Goal: Task Accomplishment & Management: Manage account settings

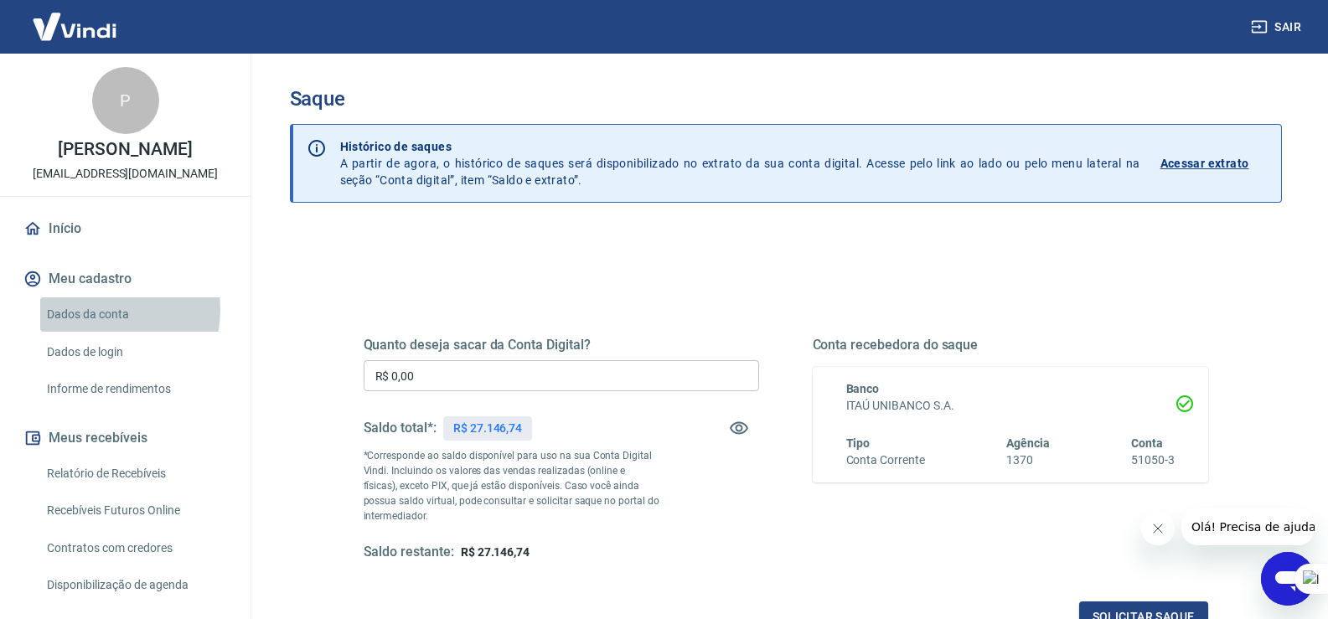
click at [96, 310] on link "Dados da conta" at bounding box center [135, 314] width 190 height 34
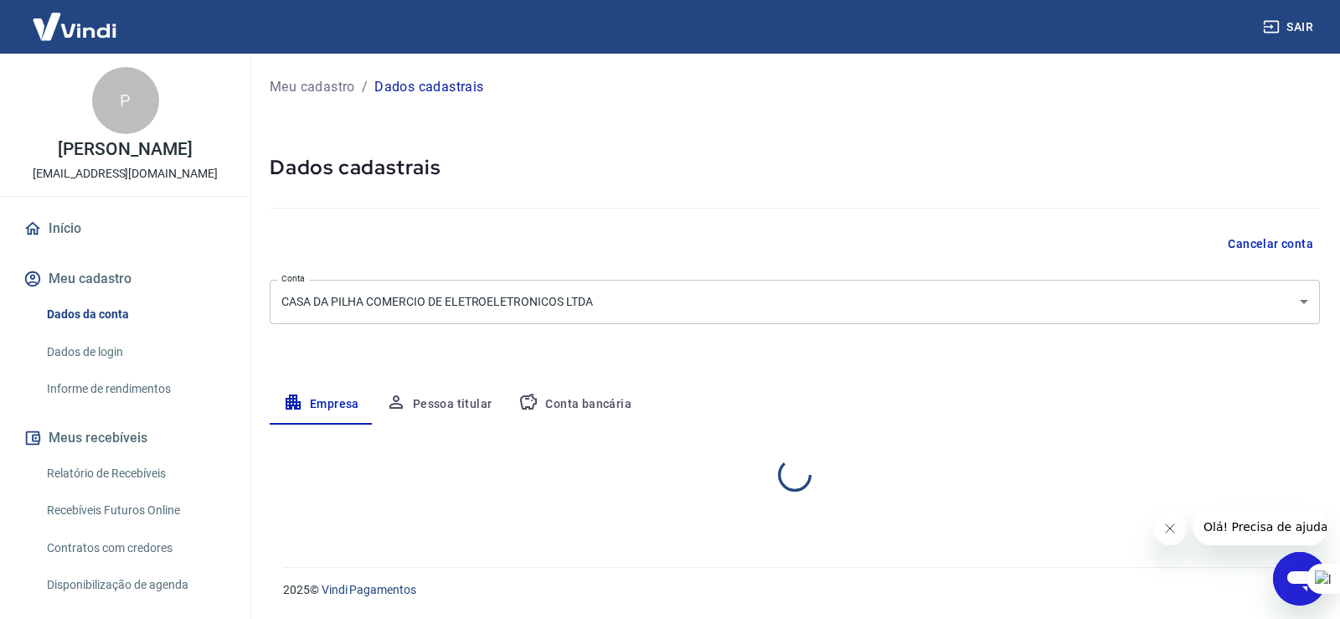
select select "SP"
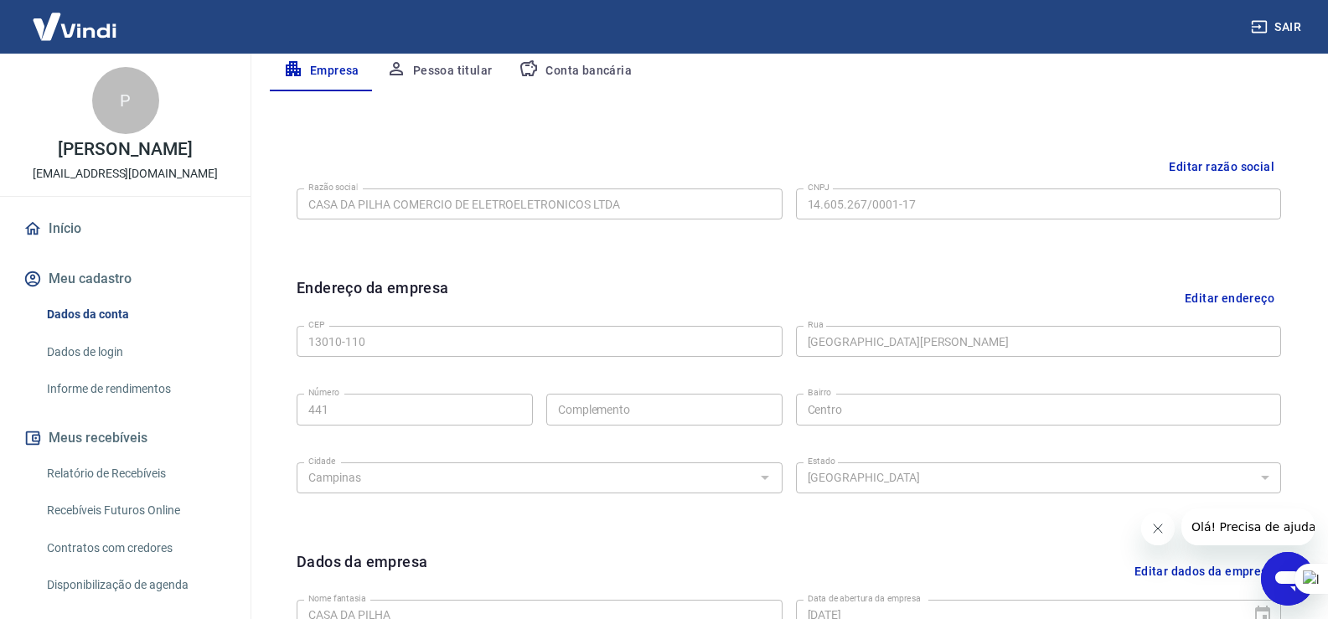
scroll to position [335, 0]
click at [570, 67] on button "Conta bancária" at bounding box center [575, 69] width 140 height 40
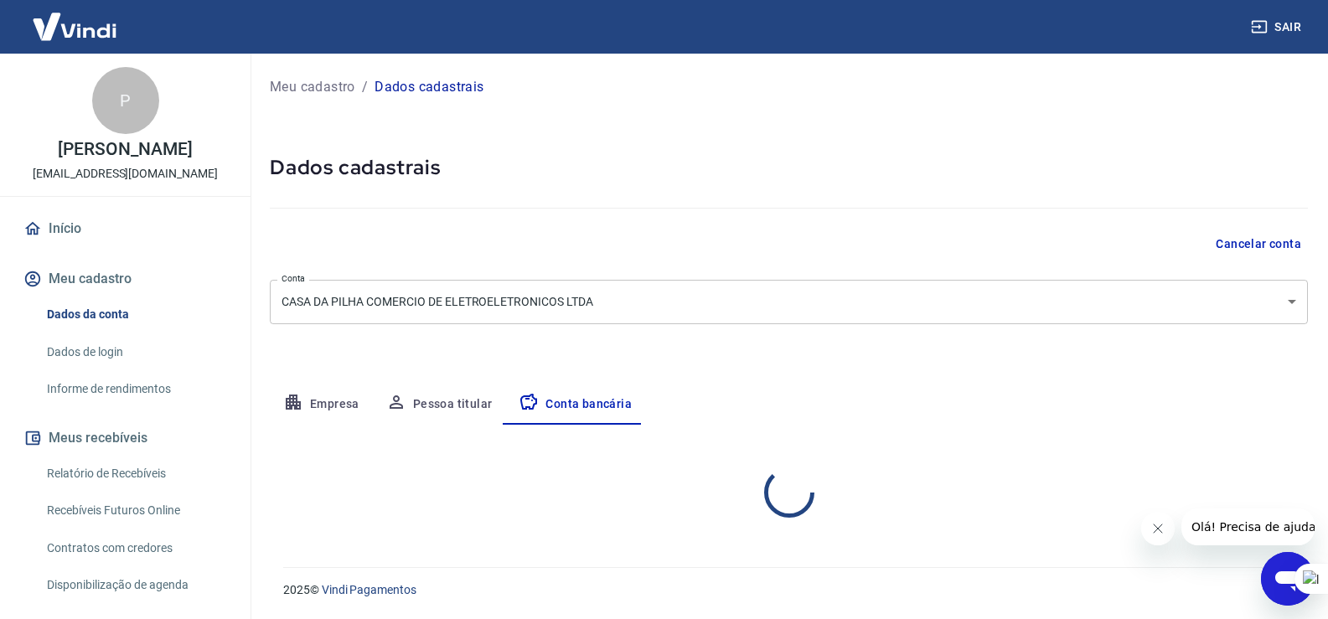
scroll to position [0, 0]
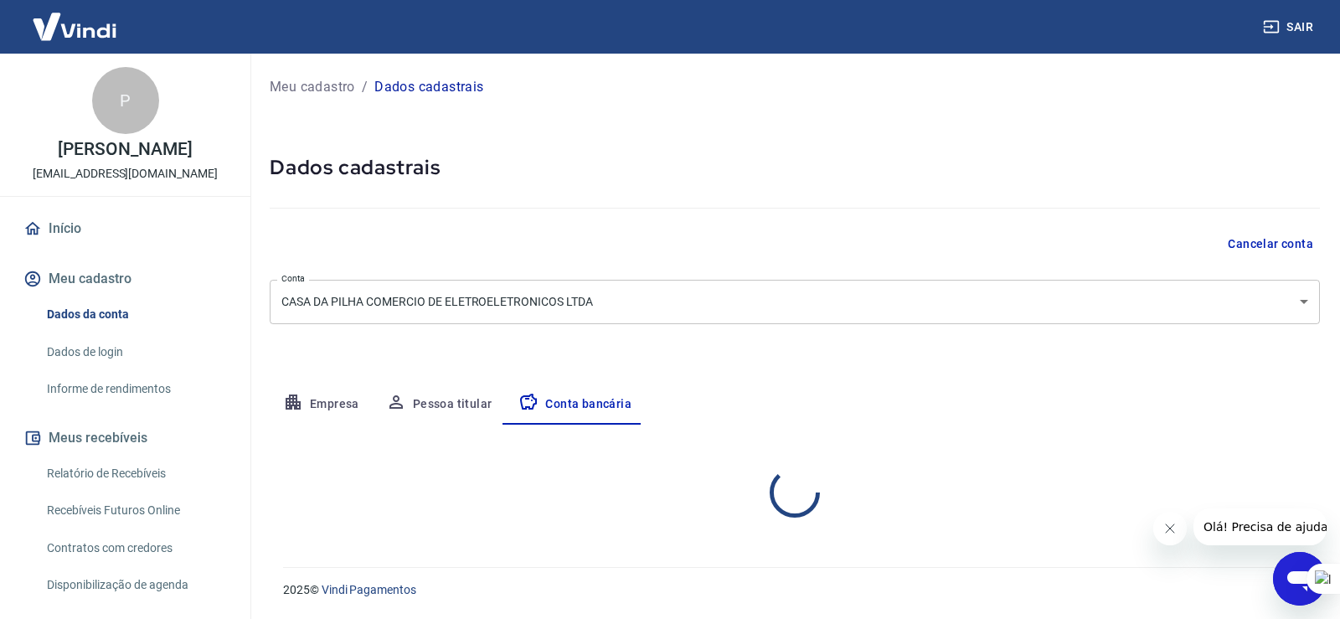
select select "1"
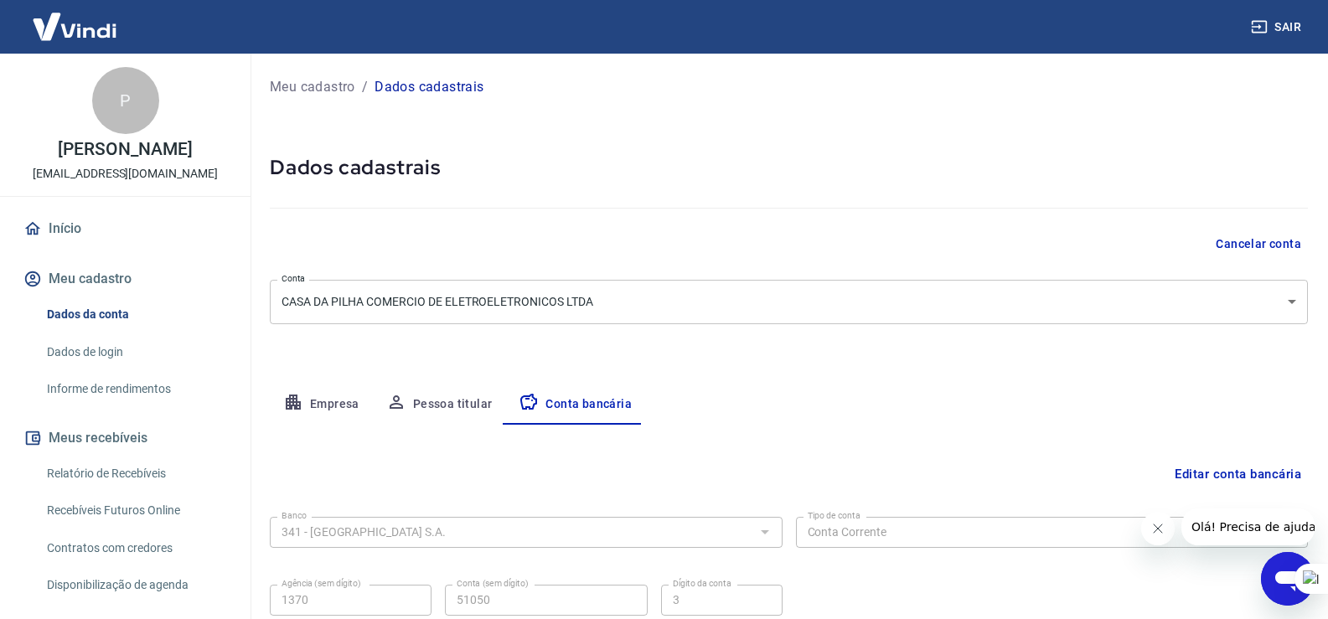
scroll to position [144, 0]
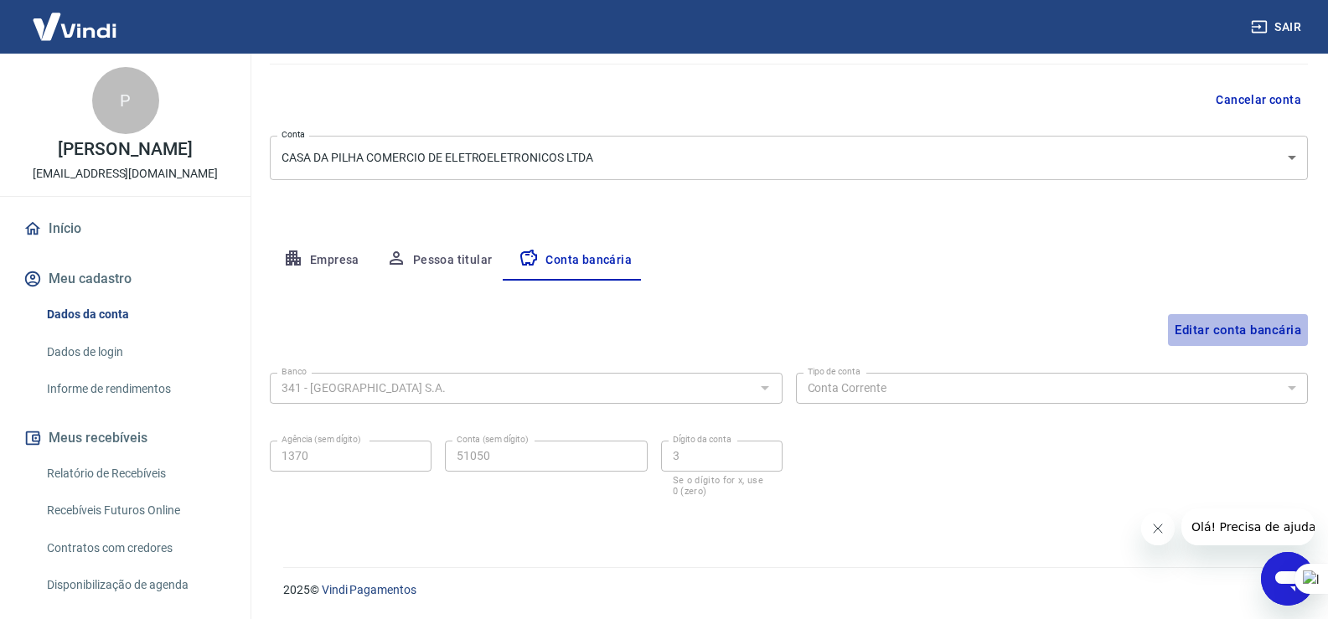
click at [1264, 321] on button "Editar conta bancária" at bounding box center [1238, 330] width 140 height 32
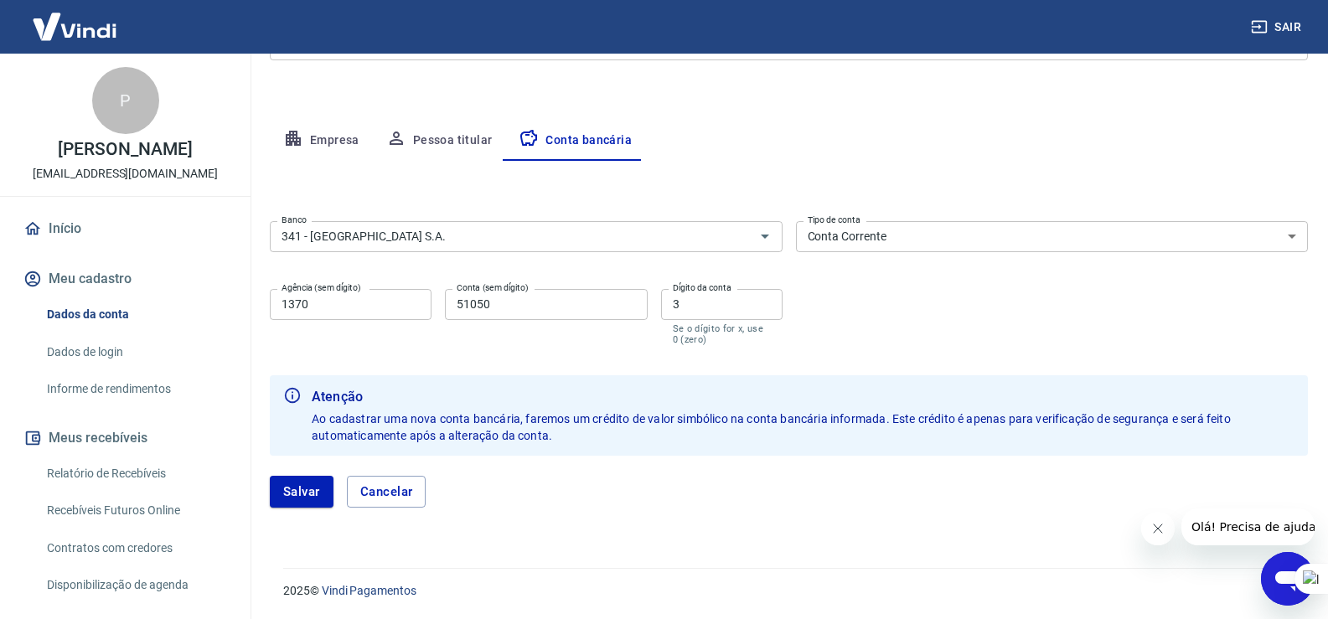
scroll to position [265, 0]
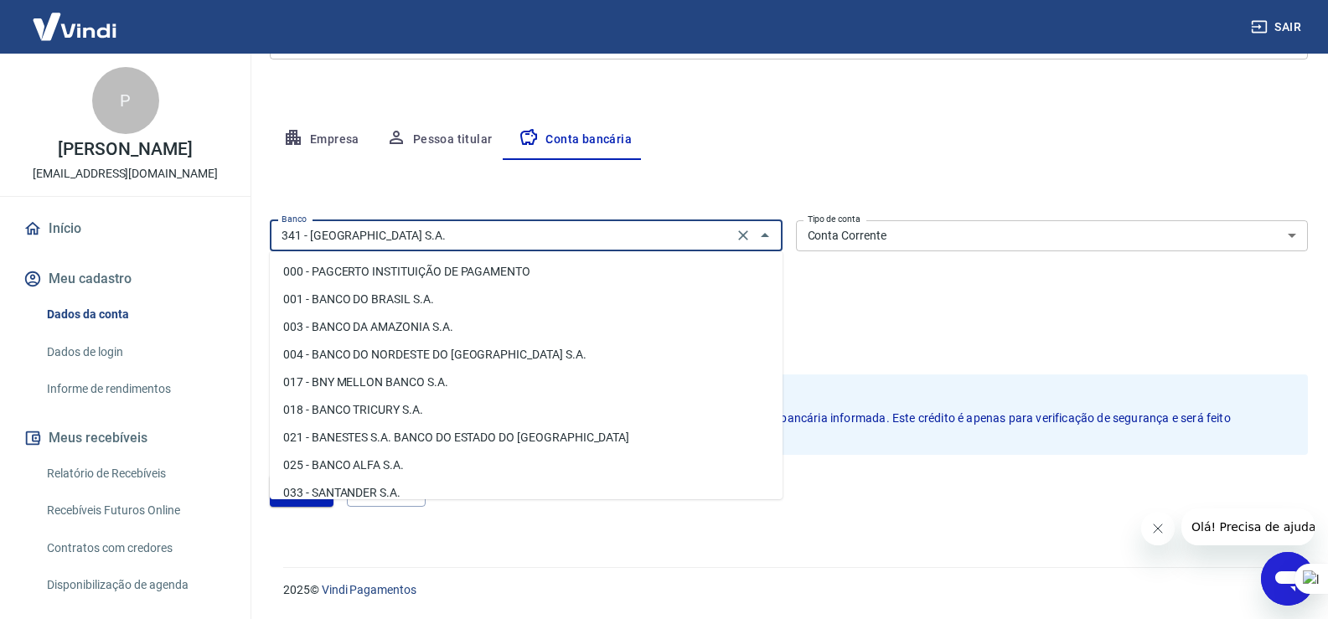
click at [573, 233] on input "341 - [GEOGRAPHIC_DATA] S.A." at bounding box center [501, 235] width 453 height 21
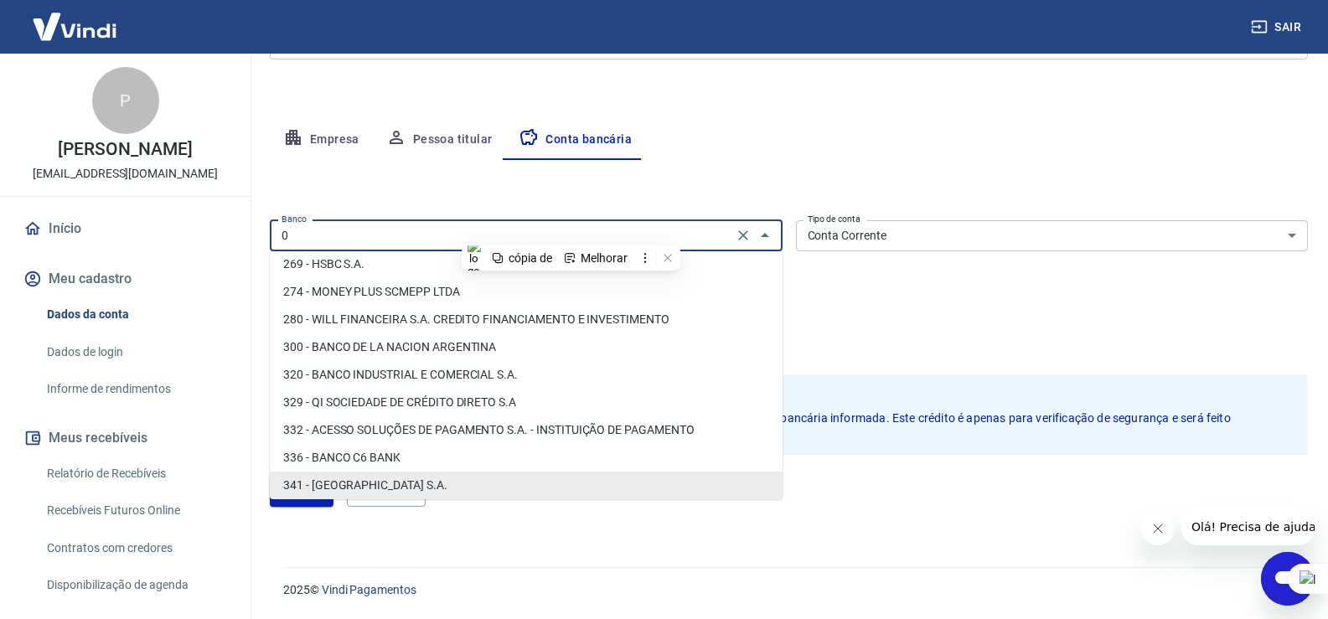
scroll to position [0, 0]
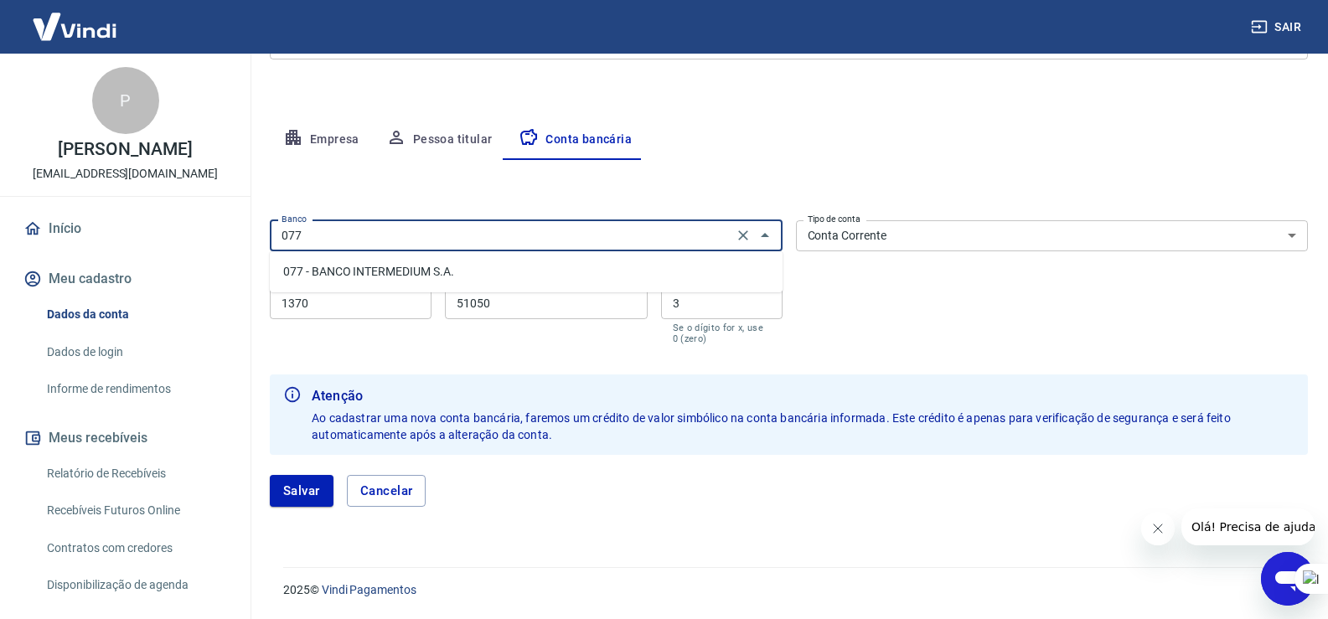
click at [503, 273] on li "077 - BANCO INTERMEDIUM S.A." at bounding box center [526, 272] width 513 height 28
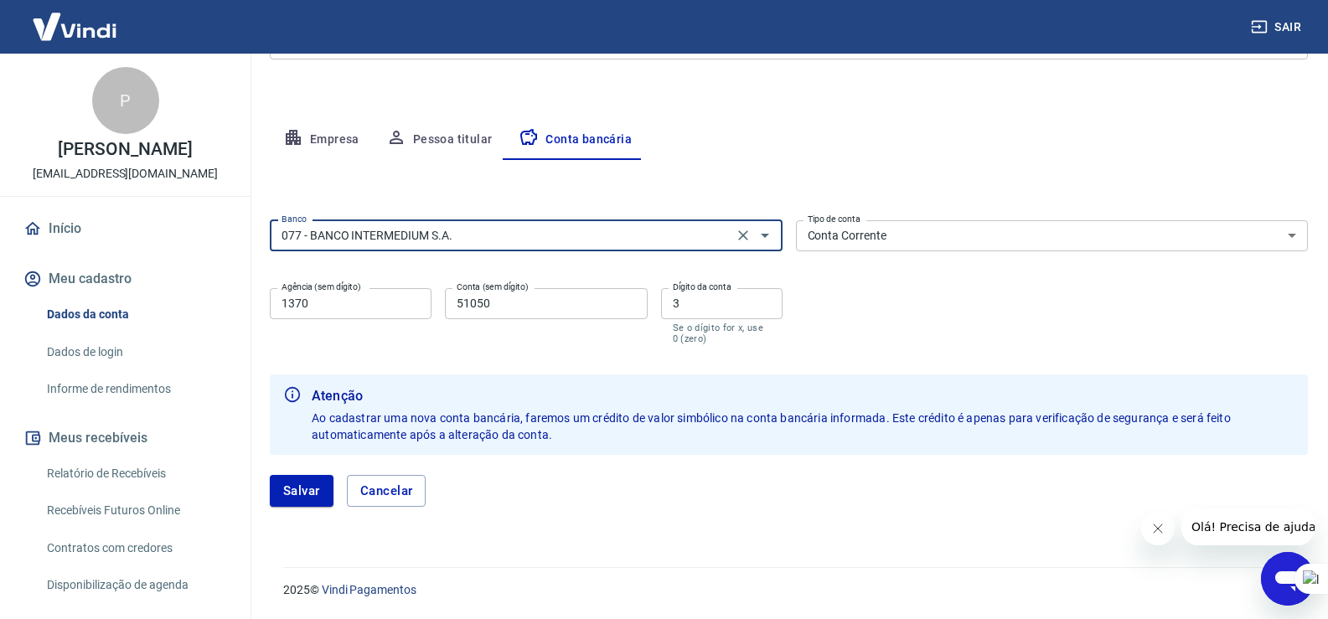
type input "077 - BANCO INTERMEDIUM S.A."
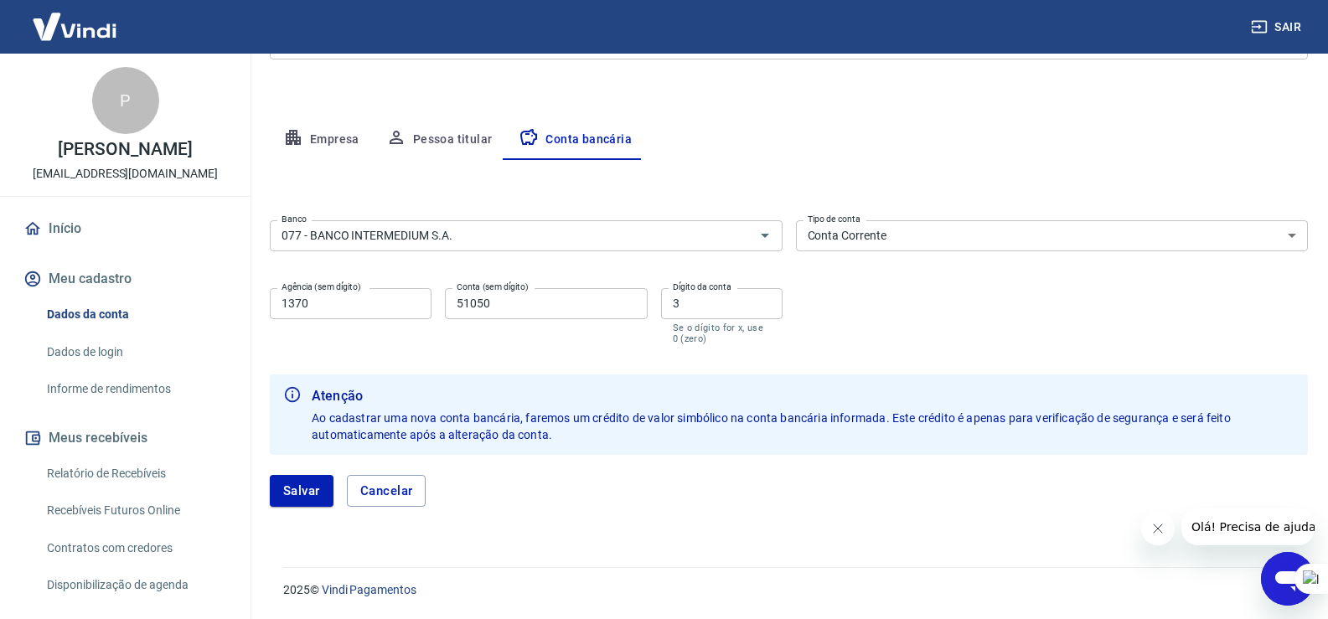
click at [923, 209] on div "Editar conta bancária Banco 077 - BANCO INTERMEDIUM S.A. Banco Tipo de conta Co…" at bounding box center [789, 343] width 1038 height 367
drag, startPoint x: 0, startPoint y: 298, endPoint x: 0, endPoint y: 250, distance: 48.6
click at [0, 250] on div "Sair P [PERSON_NAME] [EMAIL_ADDRESS][DOMAIN_NAME] Início Meu cadastro Dados da …" at bounding box center [664, 44] width 1328 height 619
type input "0001"
drag, startPoint x: 557, startPoint y: 296, endPoint x: 95, endPoint y: 294, distance: 461.6
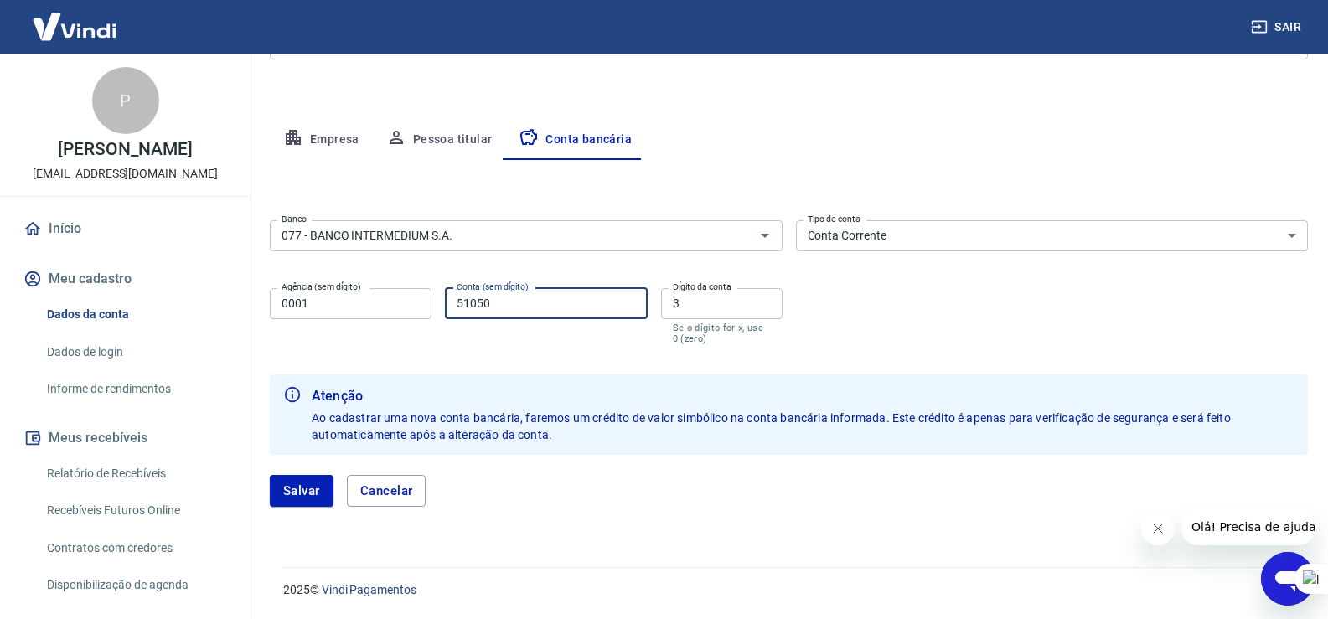
click at [95, 294] on div "Sair P [PERSON_NAME] [EMAIL_ADDRESS][DOMAIN_NAME] Início Meu cadastro Dados da …" at bounding box center [664, 44] width 1328 height 619
type input "0479694311"
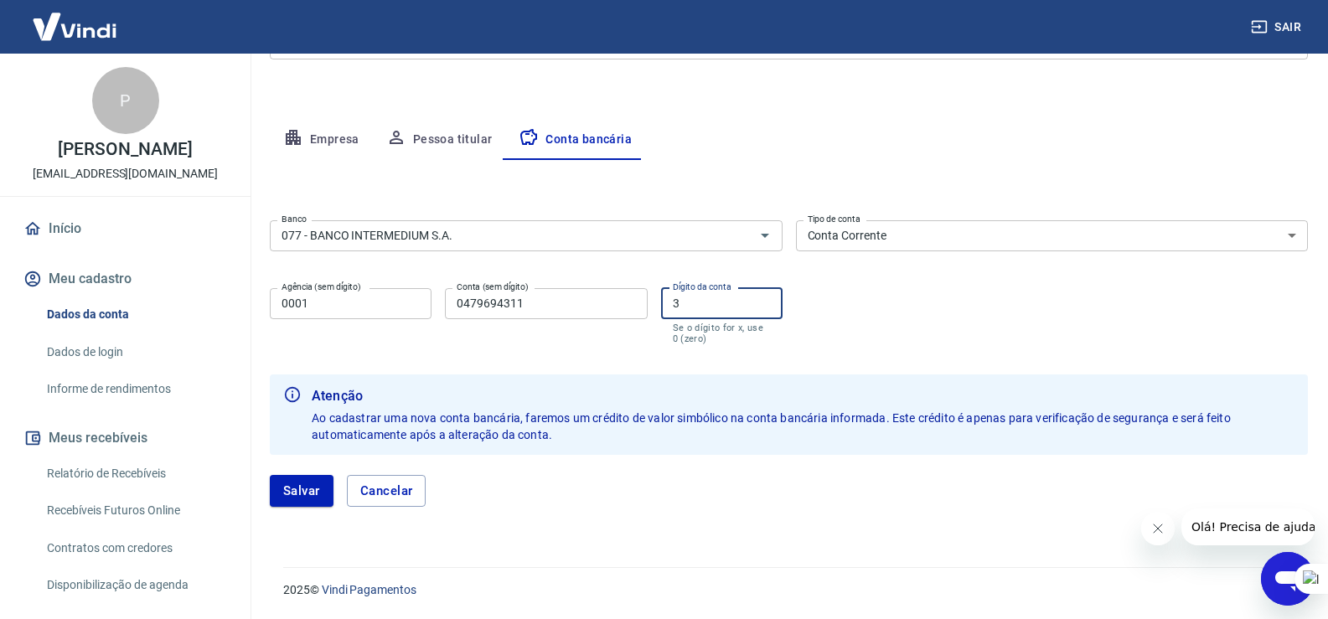
drag, startPoint x: 710, startPoint y: 310, endPoint x: 1206, endPoint y: 307, distance: 496.7
click at [505, 309] on div "Agência (sem dígito) 0001 Agência (sem dígito) Conta (sem dígito) 0479694311 Co…" at bounding box center [526, 314] width 513 height 66
click at [298, 484] on button "Salvar" at bounding box center [302, 491] width 64 height 32
click at [730, 312] on input "Dígito da conta" at bounding box center [721, 303] width 121 height 31
type input "0"
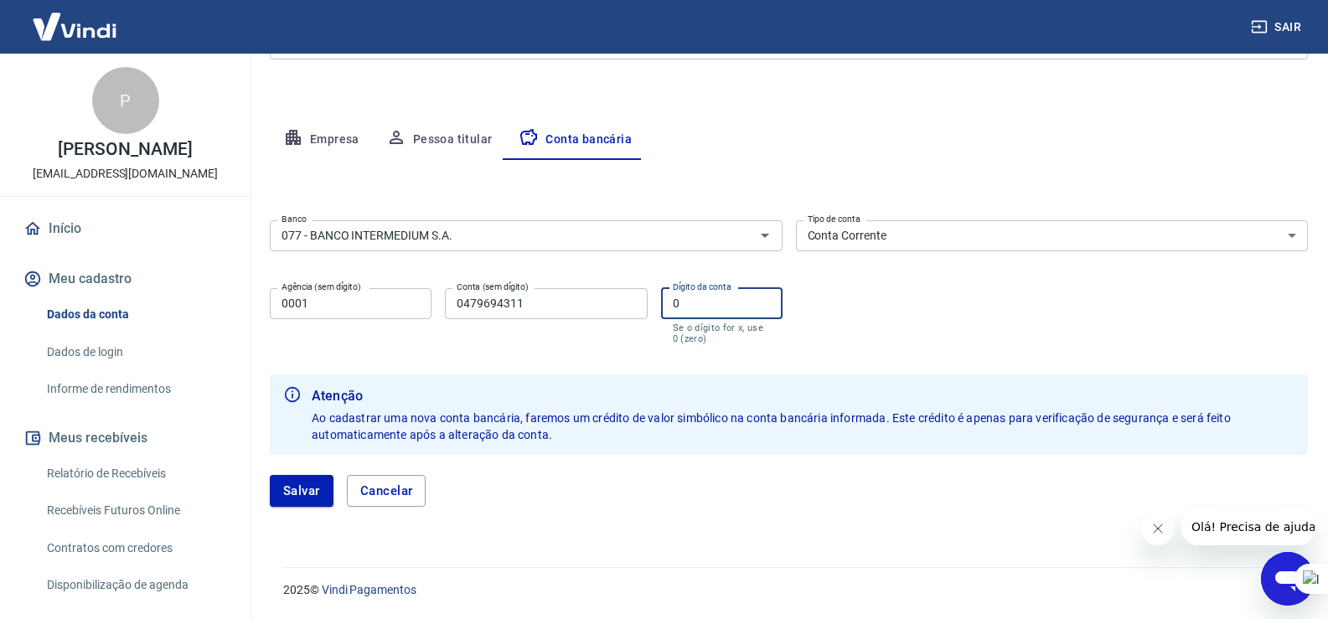
click at [559, 312] on input "0479694311" at bounding box center [546, 303] width 202 height 31
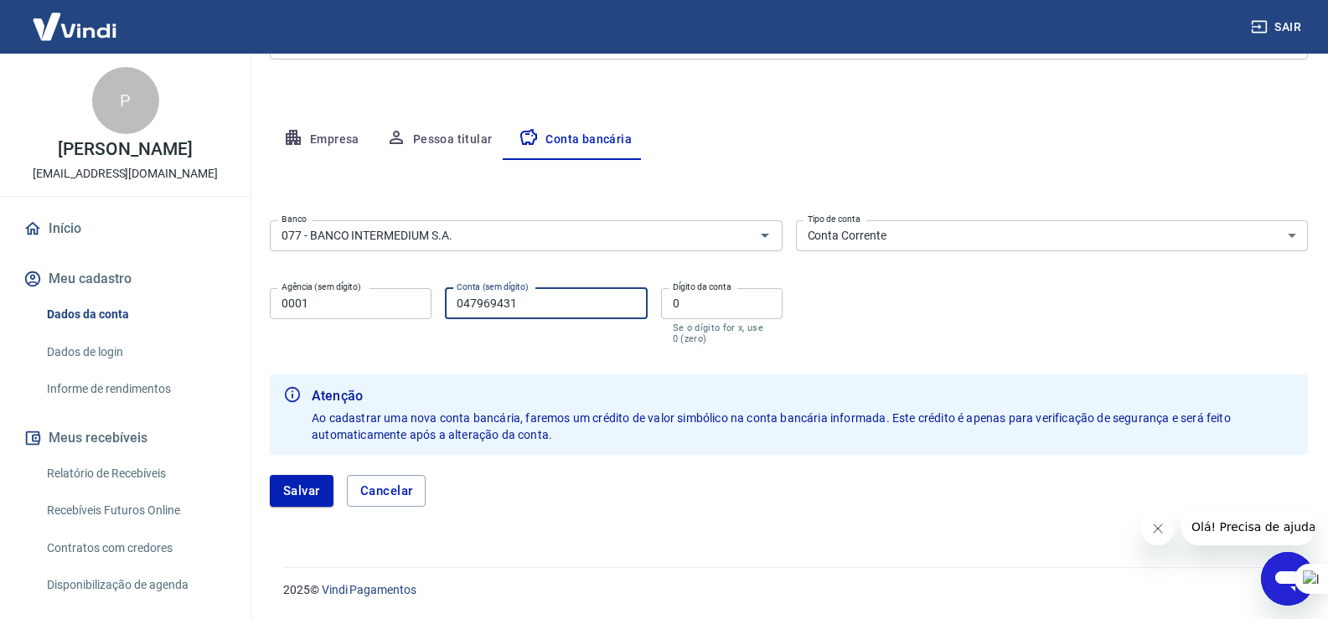
type input "047969431"
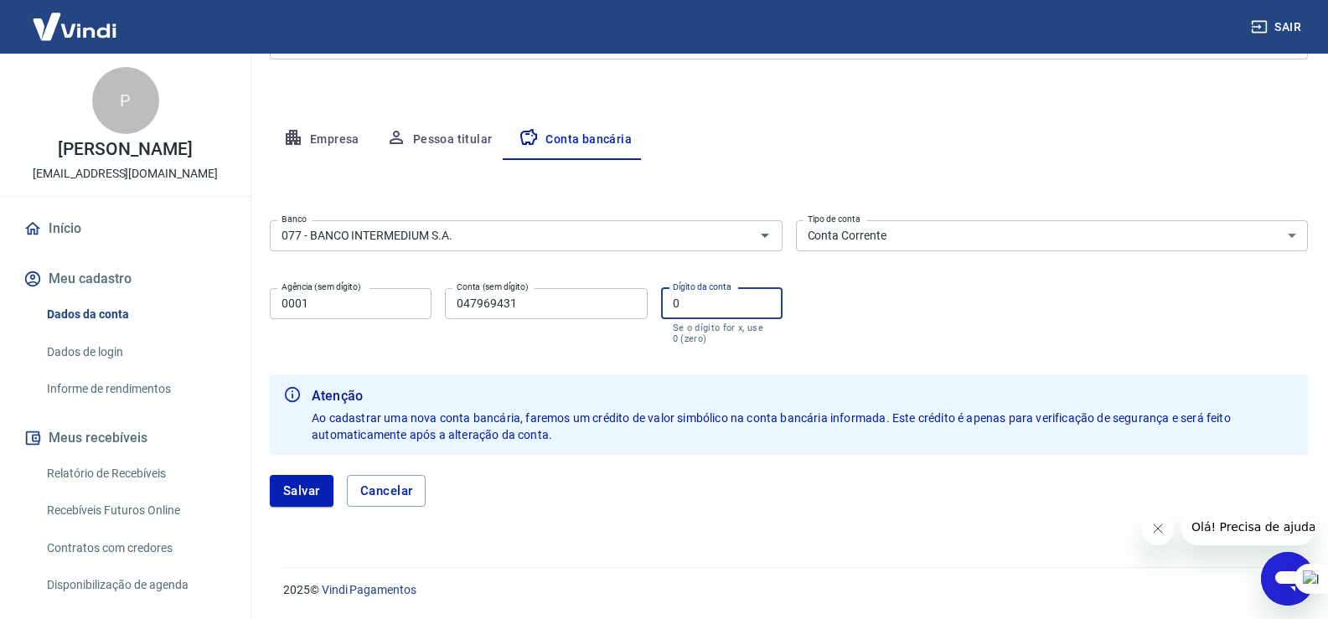
drag, startPoint x: 694, startPoint y: 301, endPoint x: 15, endPoint y: 249, distance: 681.3
click at [15, 249] on div "Sair P [PERSON_NAME] [EMAIL_ADDRESS][DOMAIN_NAME] Início Meu cadastro Dados da …" at bounding box center [664, 44] width 1328 height 619
type input "1"
click at [573, 307] on input "047969431" at bounding box center [546, 303] width 202 height 31
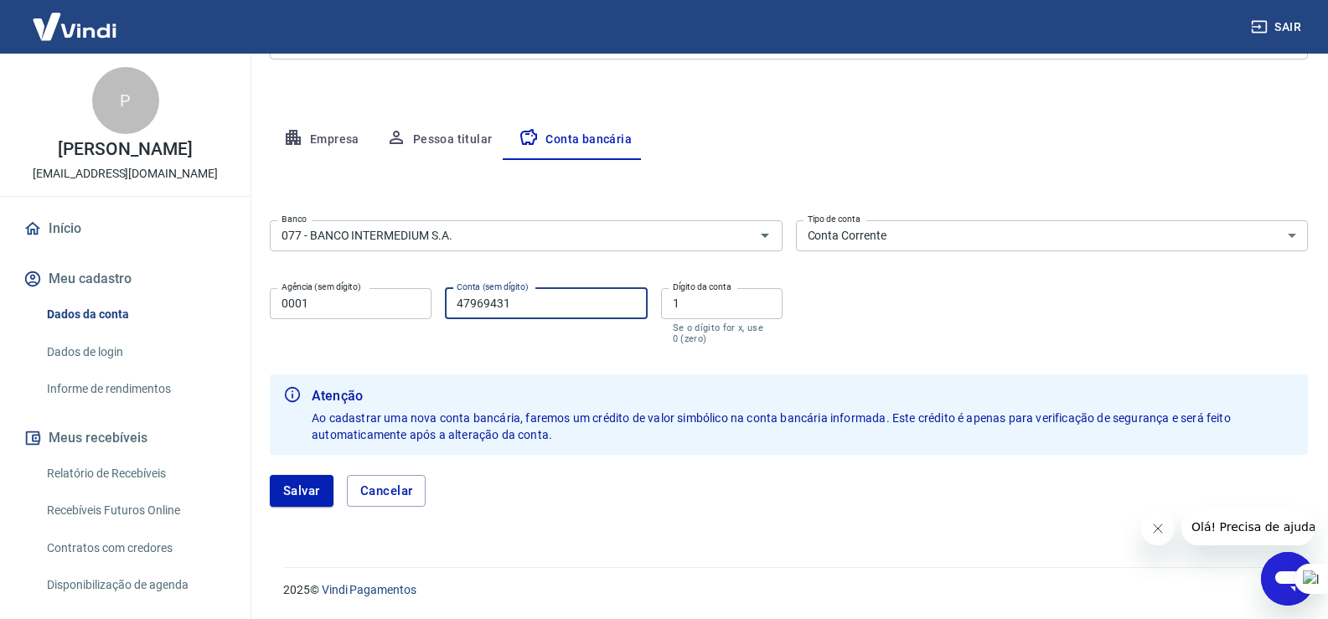
click at [462, 301] on input "47969431" at bounding box center [546, 303] width 202 height 31
click at [476, 301] on input "47969431" at bounding box center [546, 303] width 202 height 31
type input "47969431"
click at [307, 498] on button "Salvar" at bounding box center [302, 491] width 64 height 32
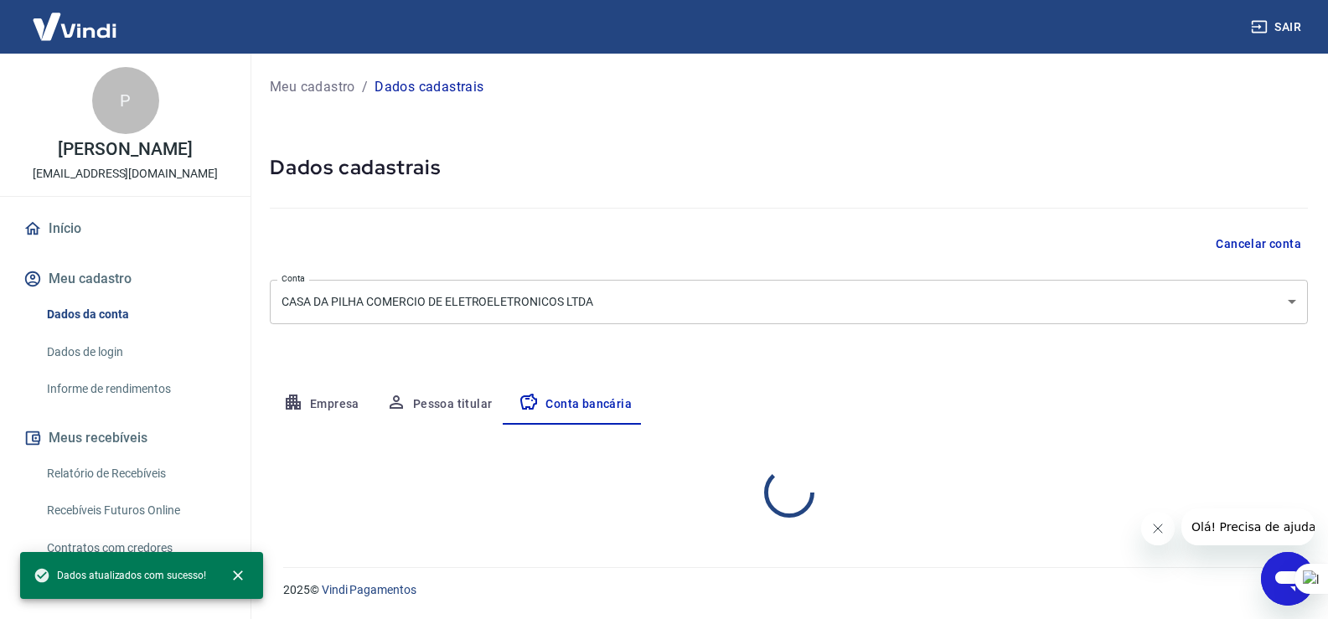
select select "1"
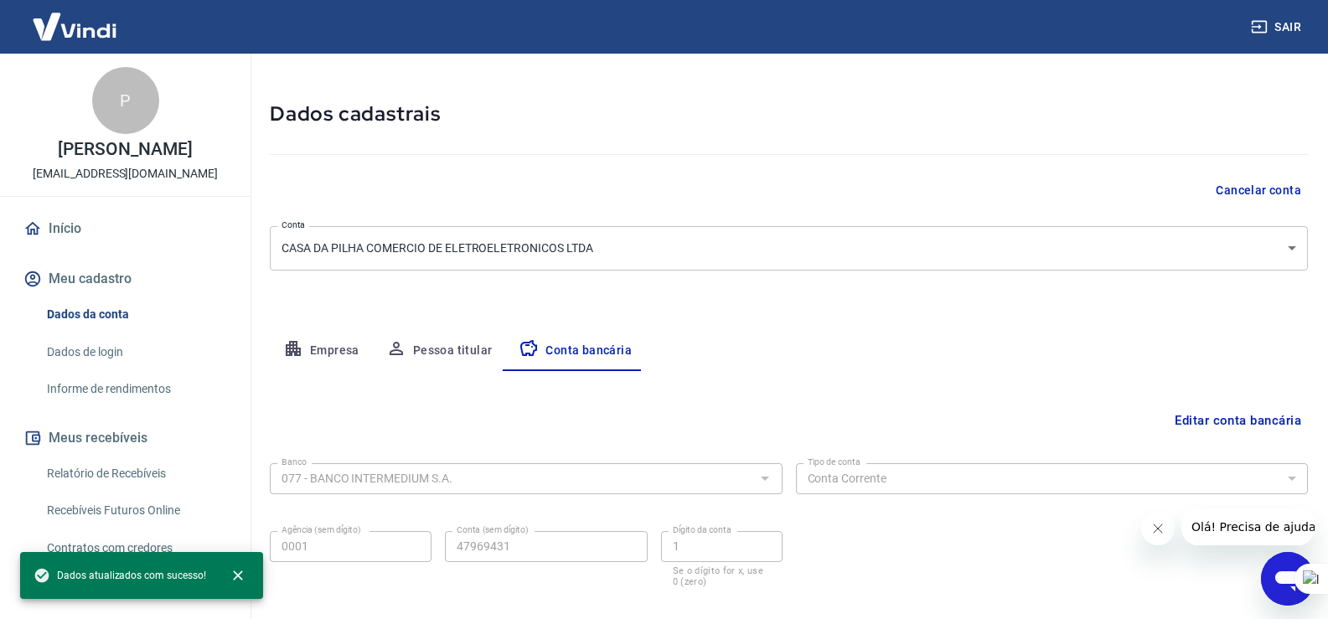
scroll to position [144, 0]
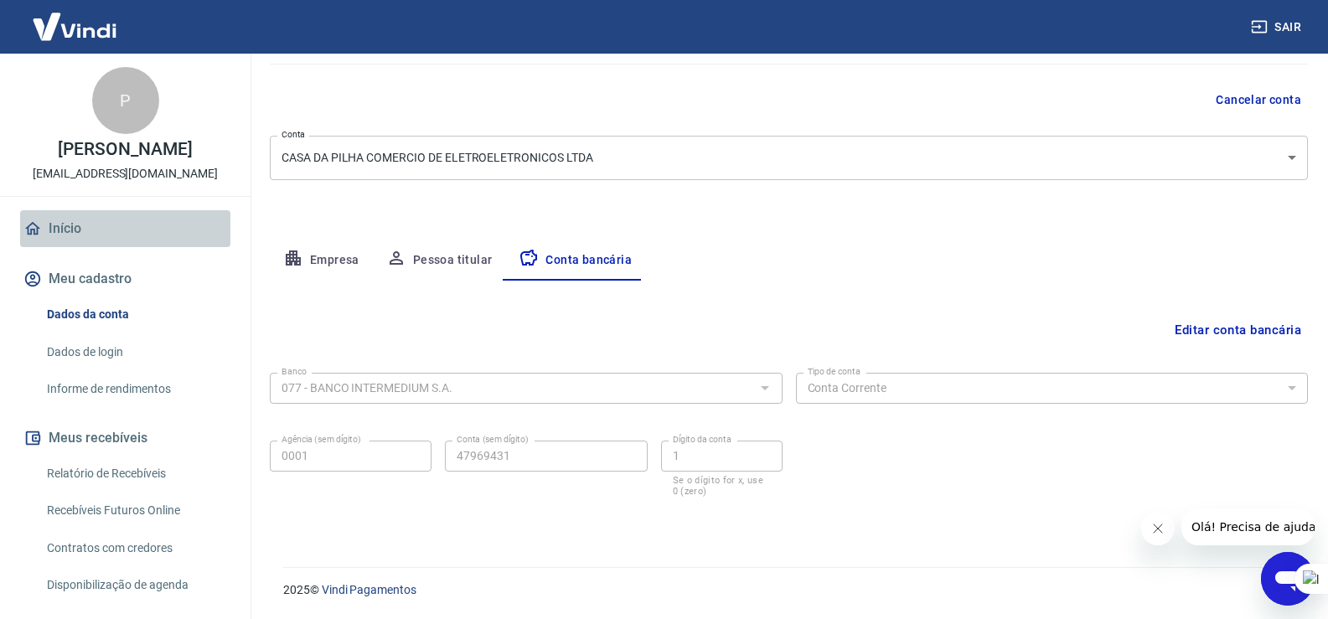
click at [131, 215] on link "Início" at bounding box center [125, 228] width 210 height 37
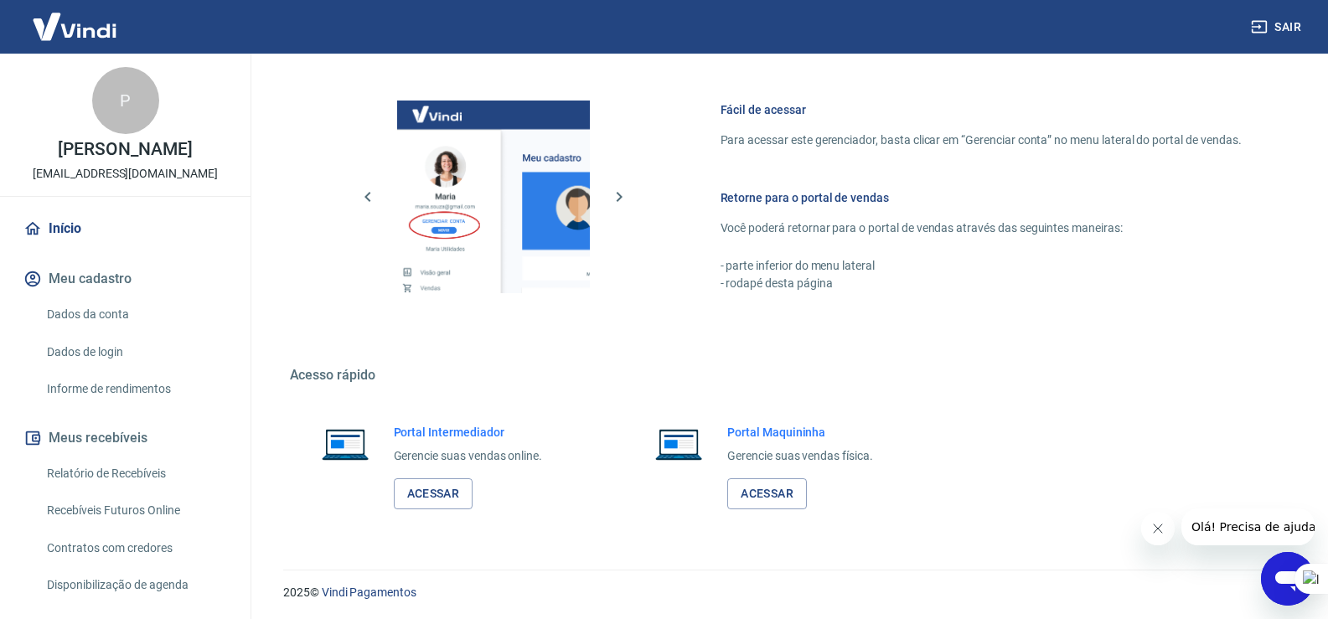
scroll to position [811, 0]
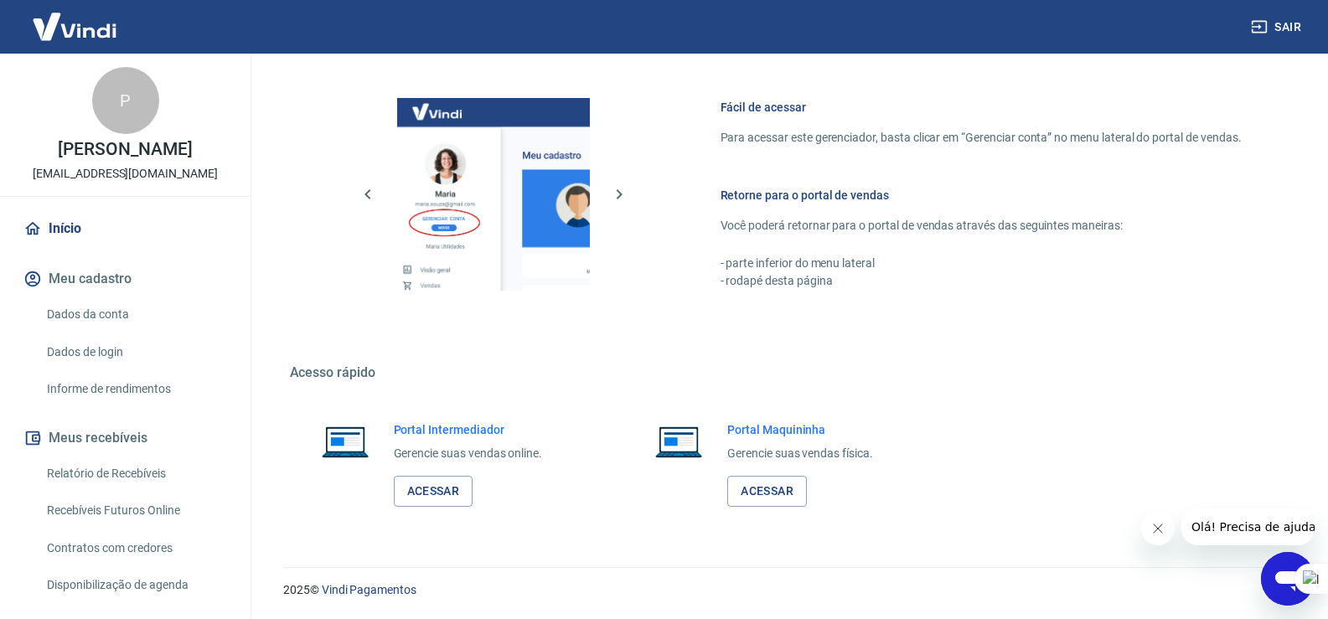
click at [79, 20] on img at bounding box center [74, 26] width 109 height 51
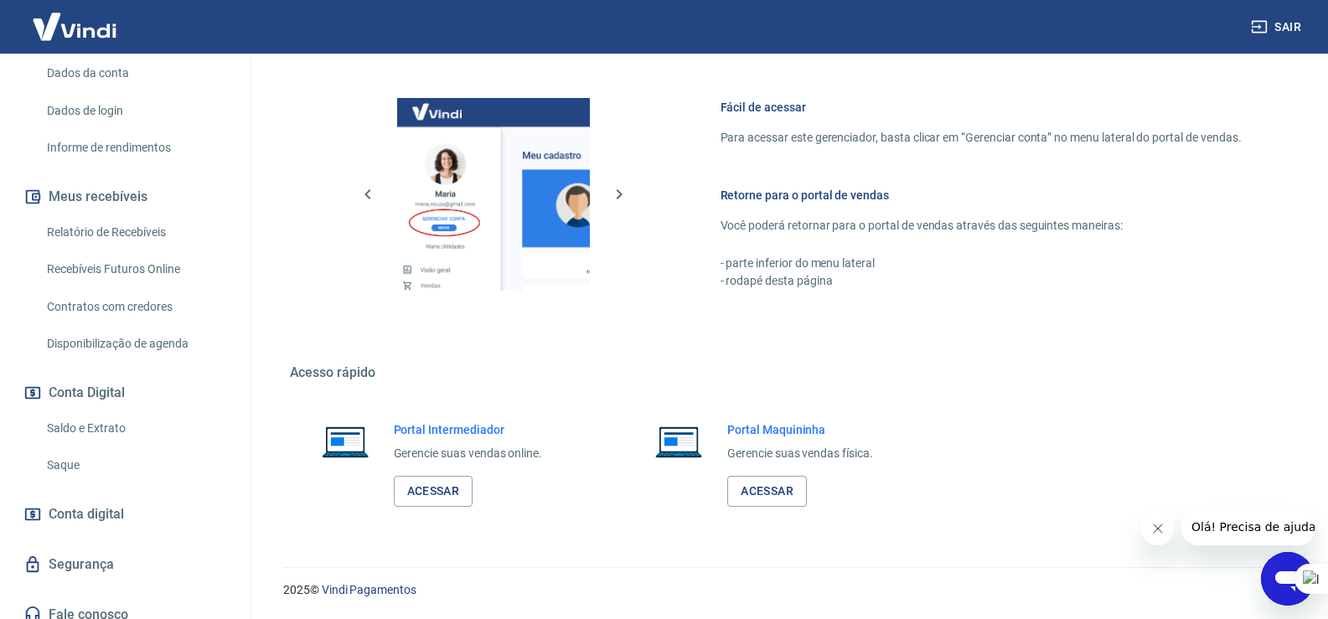
scroll to position [255, 0]
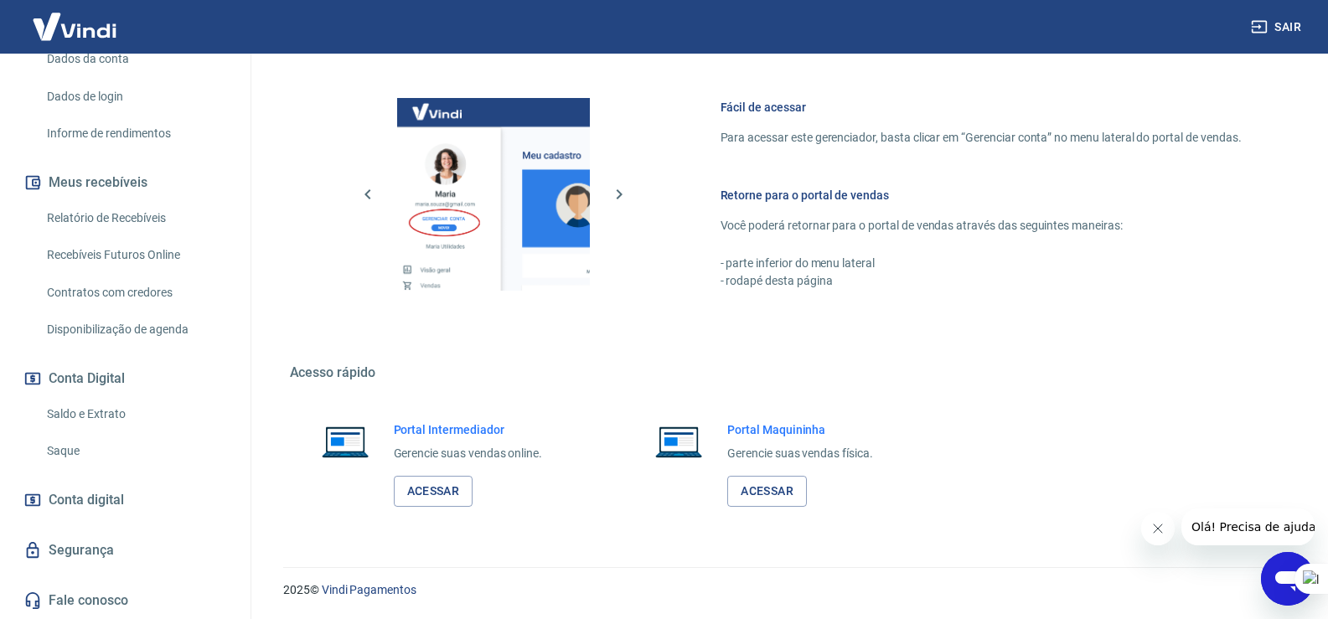
click at [65, 452] on link "Saque" at bounding box center [135, 451] width 190 height 34
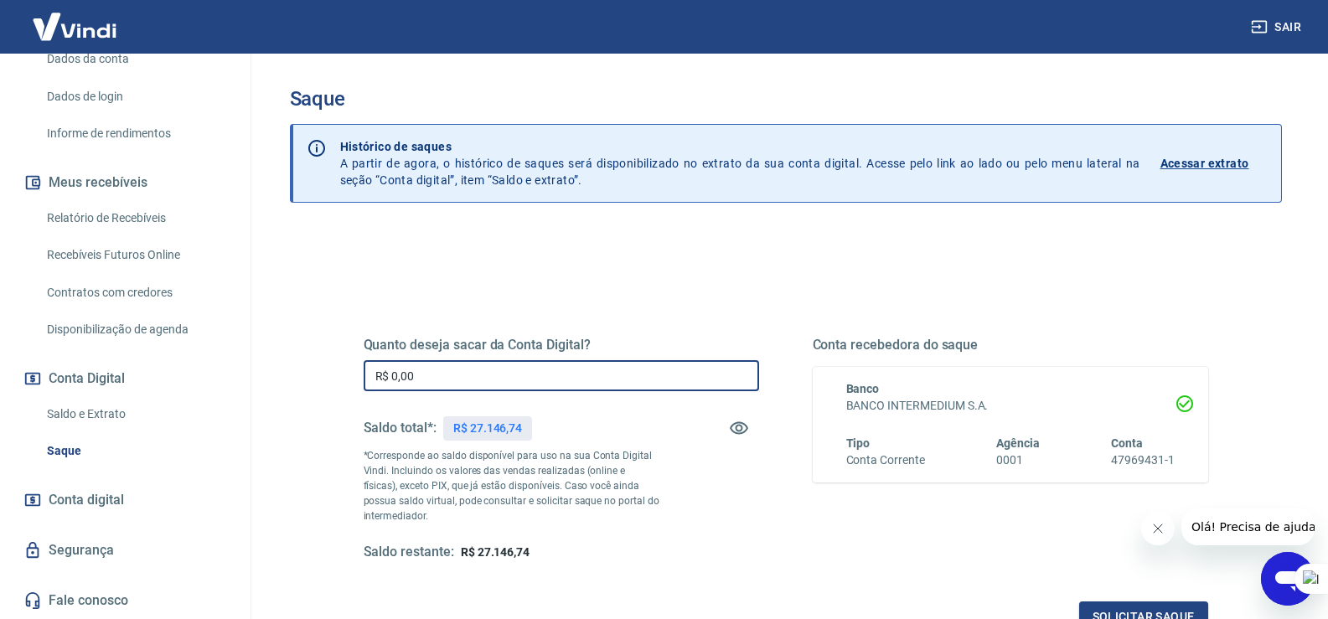
click at [493, 387] on input "R$ 0,00" at bounding box center [561, 375] width 395 height 31
drag, startPoint x: 493, startPoint y: 387, endPoint x: 77, endPoint y: 383, distance: 416.3
click at [77, 383] on div "Sair P [PERSON_NAME] [EMAIL_ADDRESS][DOMAIN_NAME] Início Meu cadastro Dados da …" at bounding box center [664, 309] width 1328 height 619
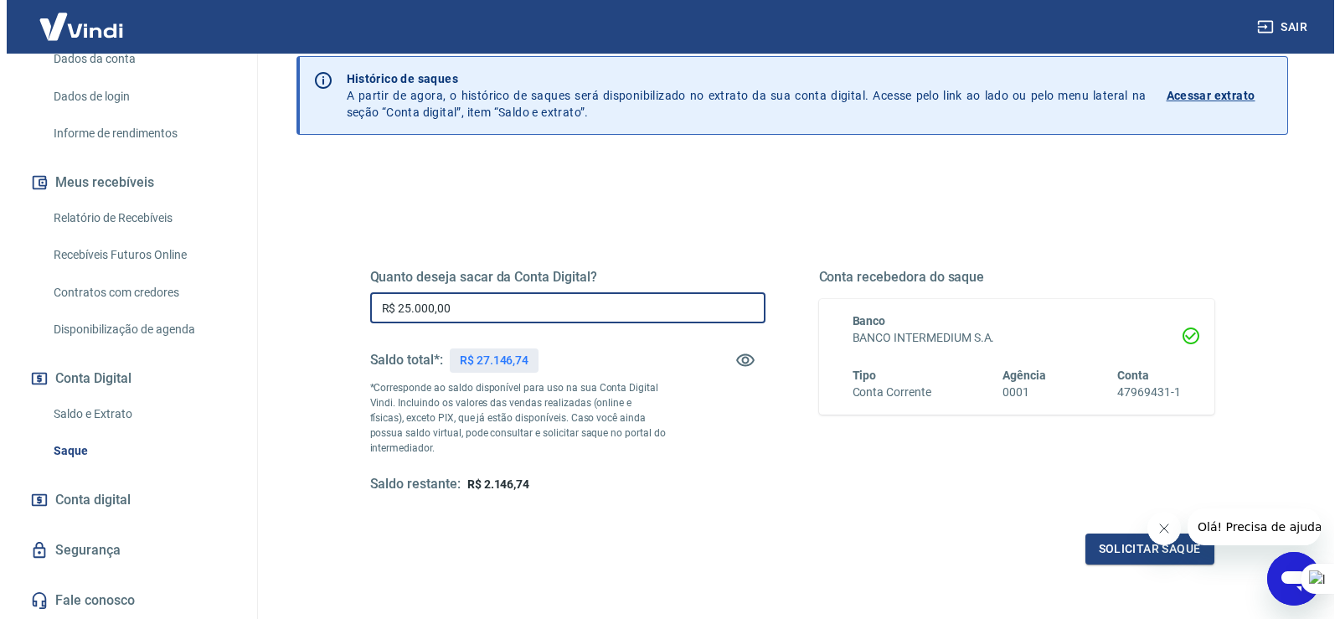
scroll to position [209, 0]
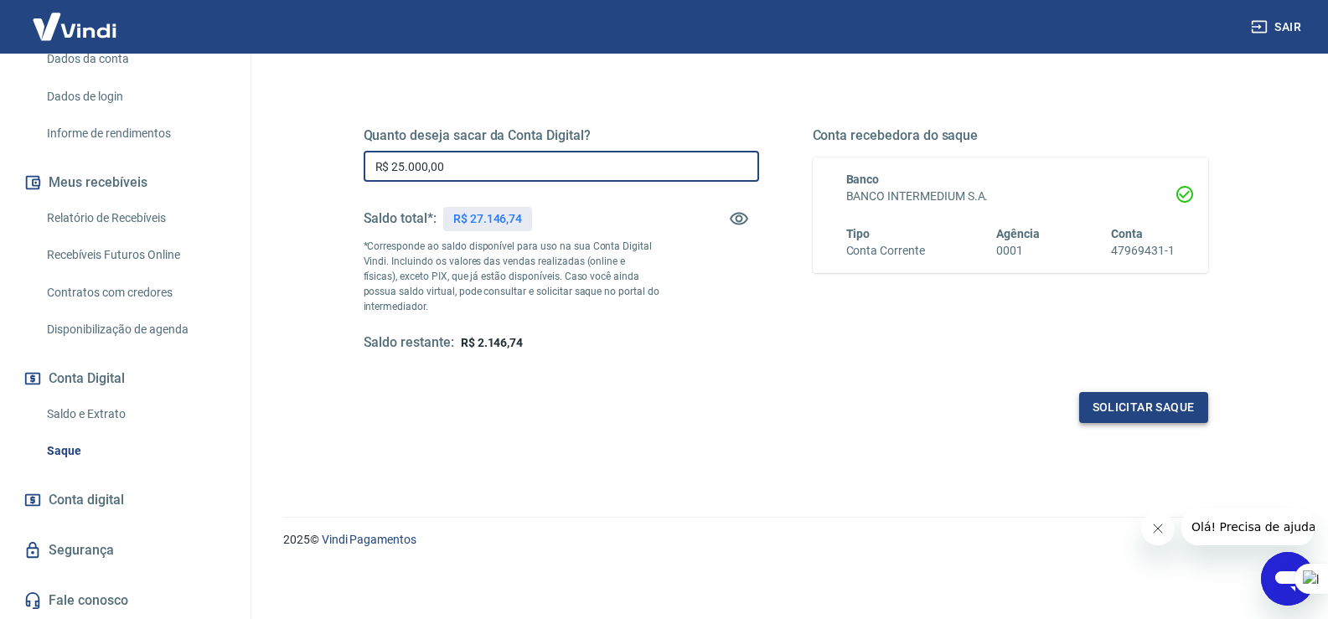
type input "R$ 25.000,00"
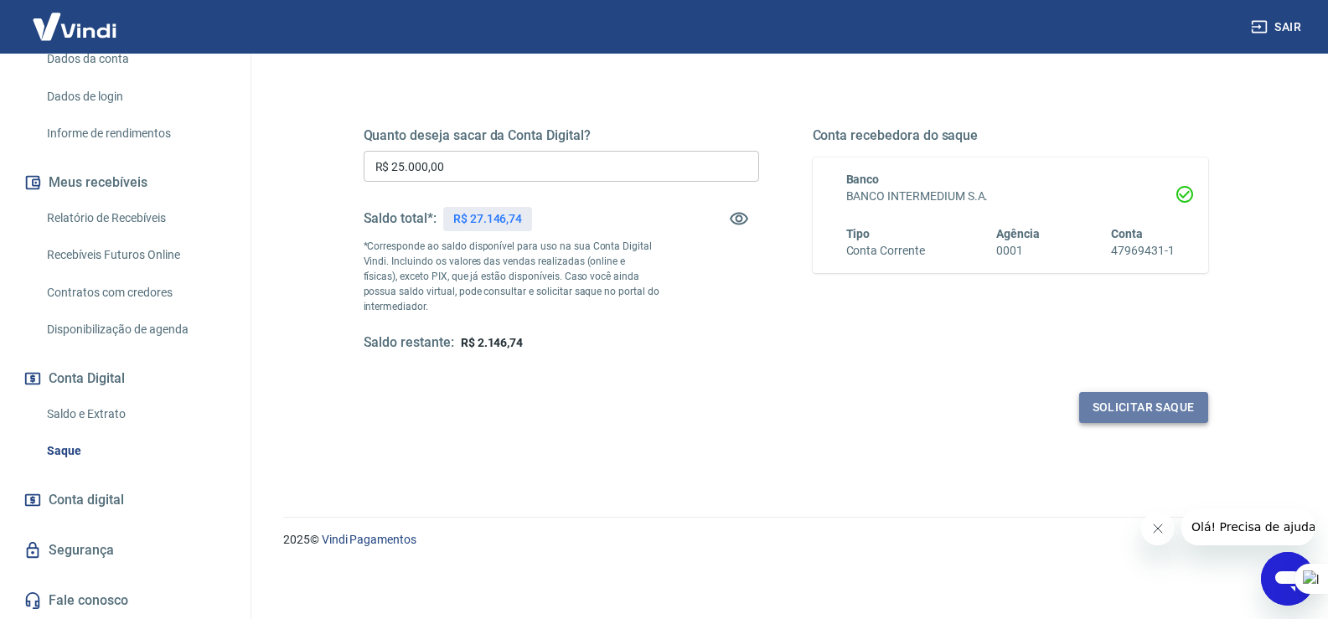
click at [1127, 410] on button "Solicitar saque" at bounding box center [1143, 407] width 129 height 31
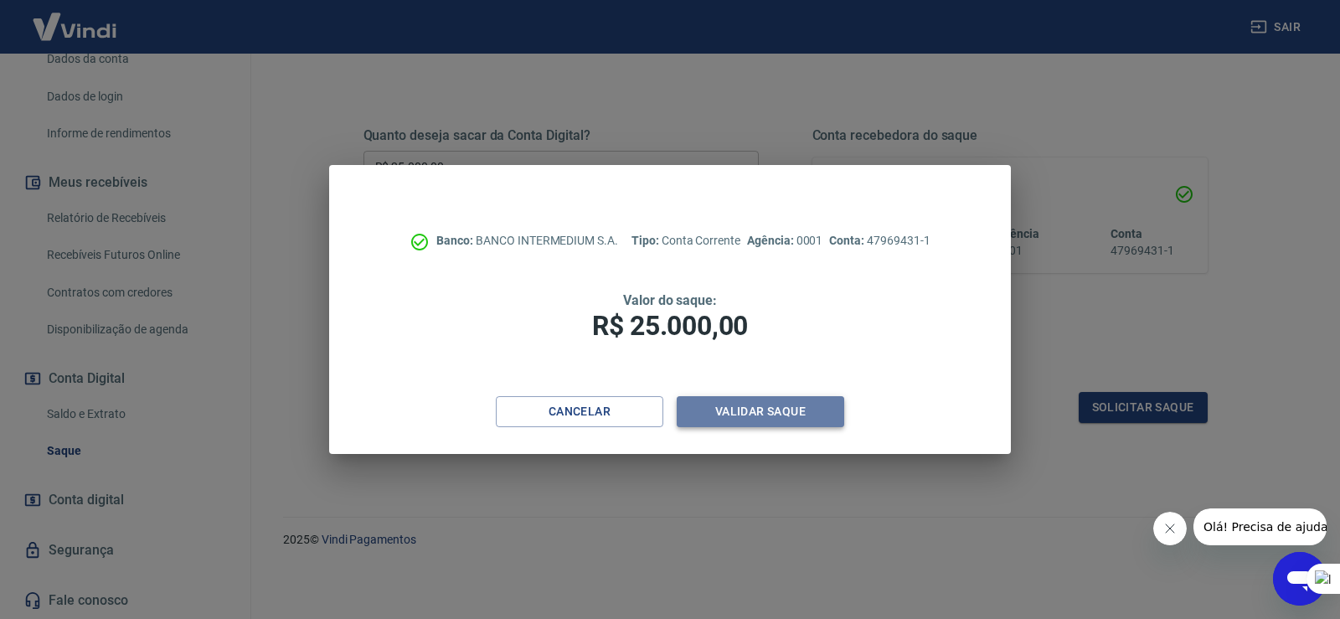
click at [715, 412] on button "Validar saque" at bounding box center [761, 411] width 168 height 31
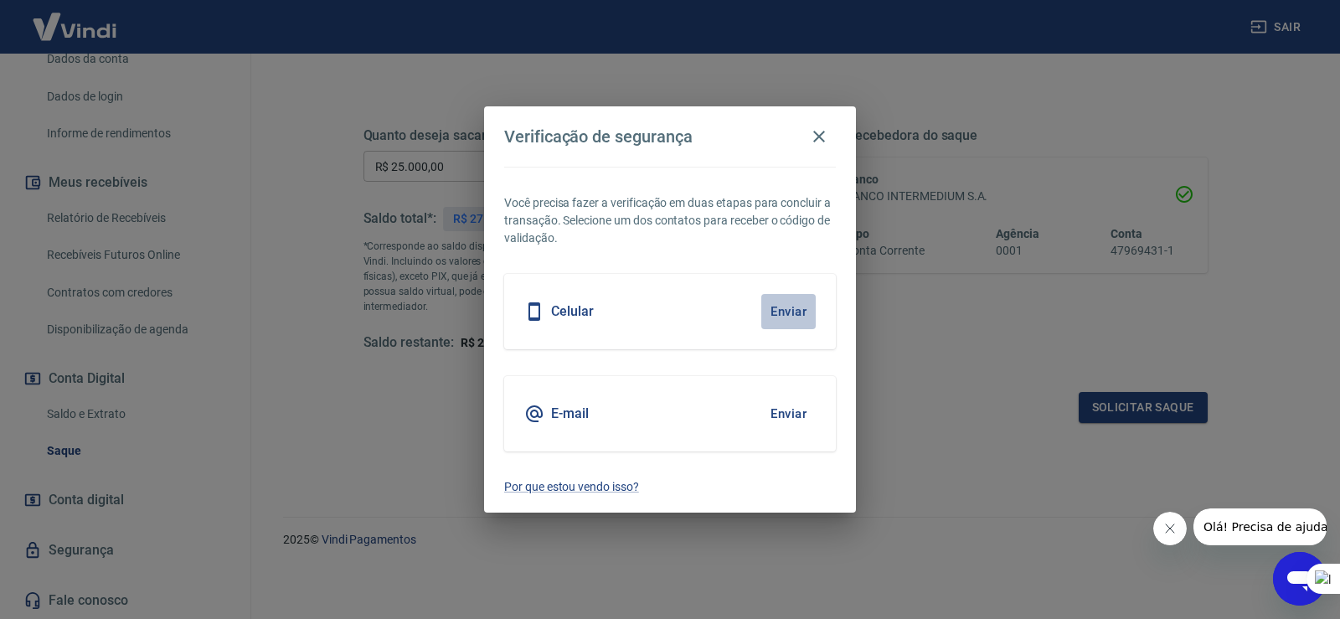
click at [788, 299] on button "Enviar" at bounding box center [788, 311] width 54 height 35
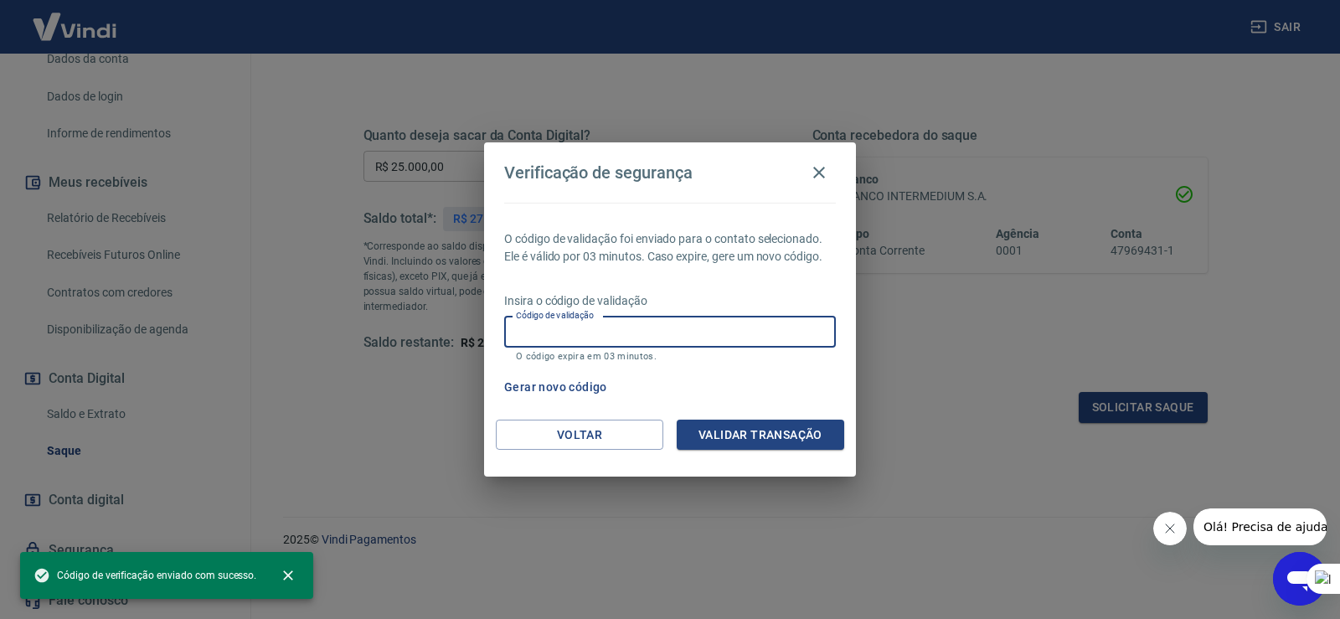
click at [663, 333] on input "Código de validação" at bounding box center [670, 332] width 332 height 31
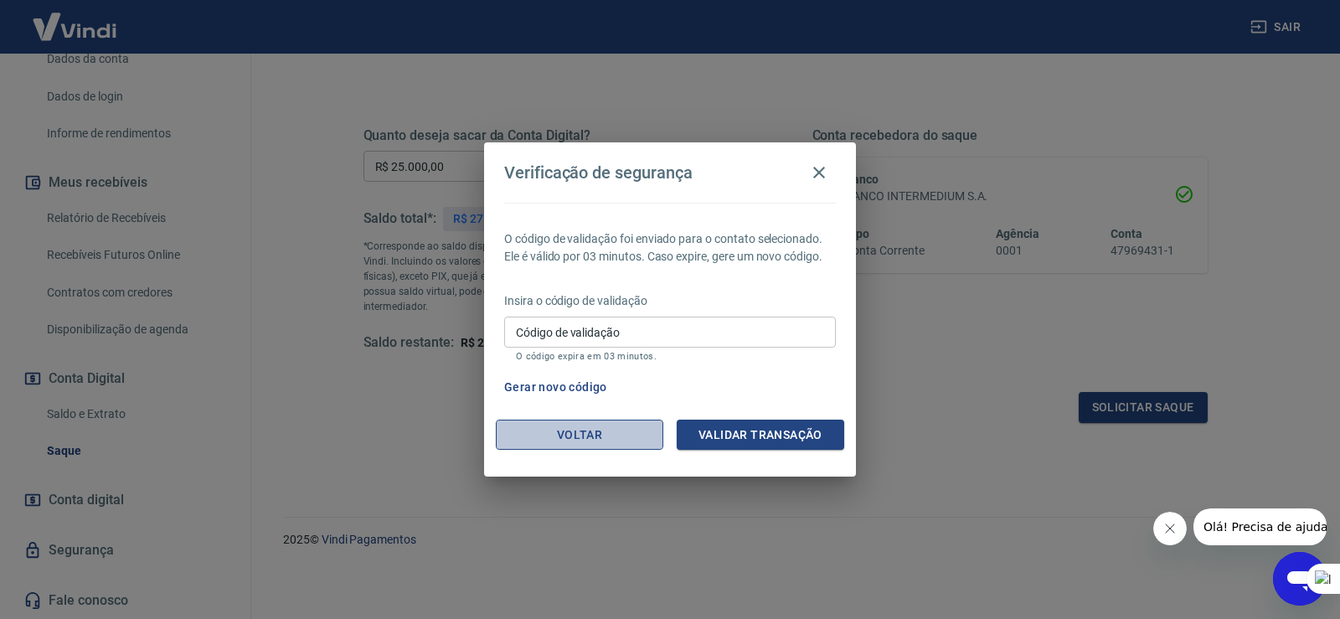
click at [608, 434] on button "Voltar" at bounding box center [580, 435] width 168 height 31
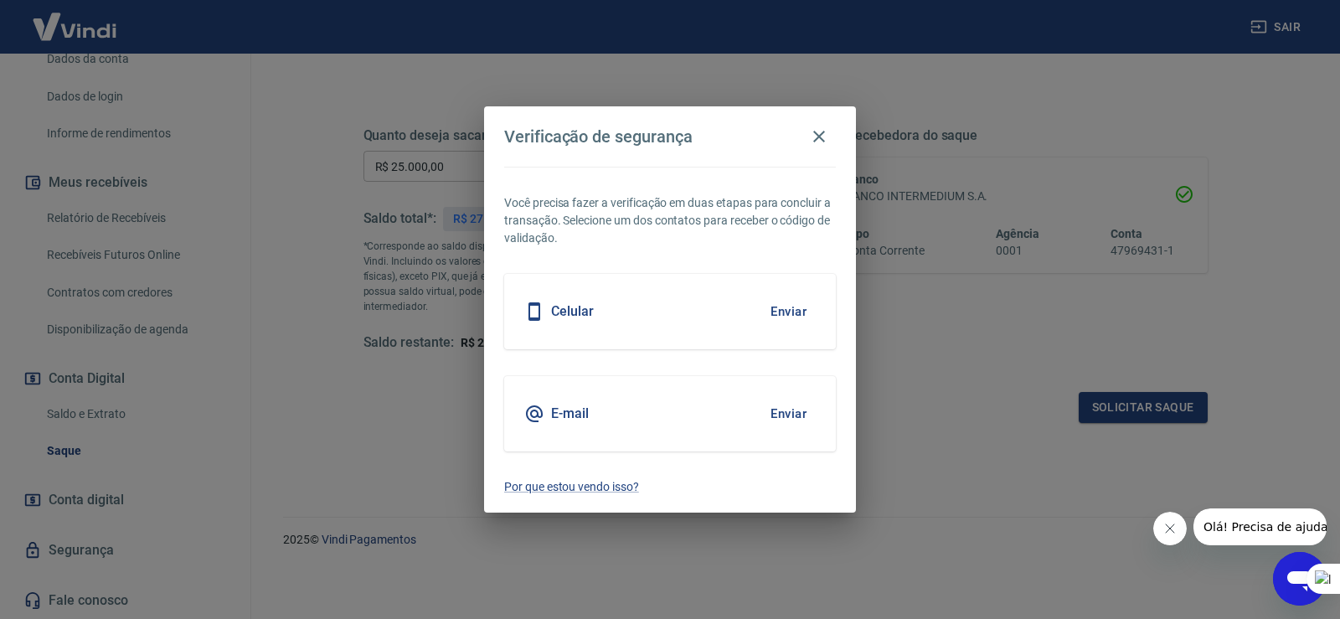
drag, startPoint x: 583, startPoint y: 435, endPoint x: 608, endPoint y: 418, distance: 30.2
click at [584, 434] on div "E-mail Enviar" at bounding box center [670, 413] width 332 height 75
click at [793, 414] on button "Enviar" at bounding box center [788, 413] width 54 height 35
click at [802, 411] on button "Enviar" at bounding box center [788, 413] width 54 height 35
click at [783, 412] on button "Enviar" at bounding box center [788, 413] width 54 height 35
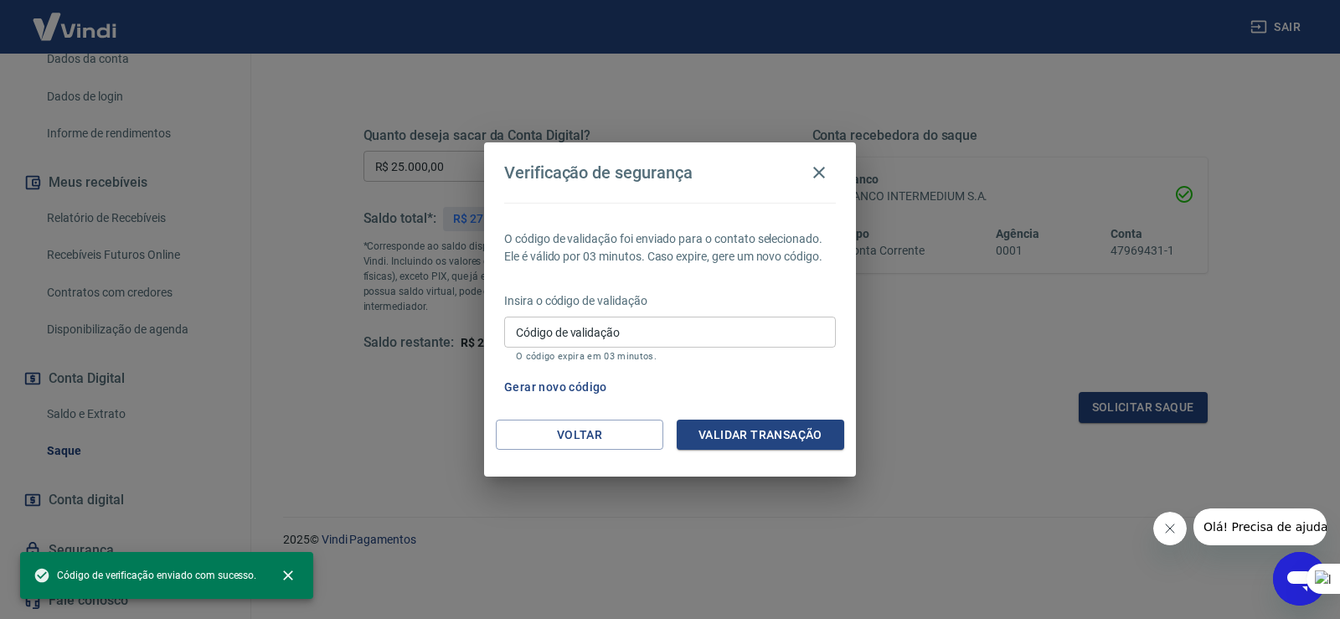
click at [640, 321] on input "Código de validação" at bounding box center [670, 332] width 332 height 31
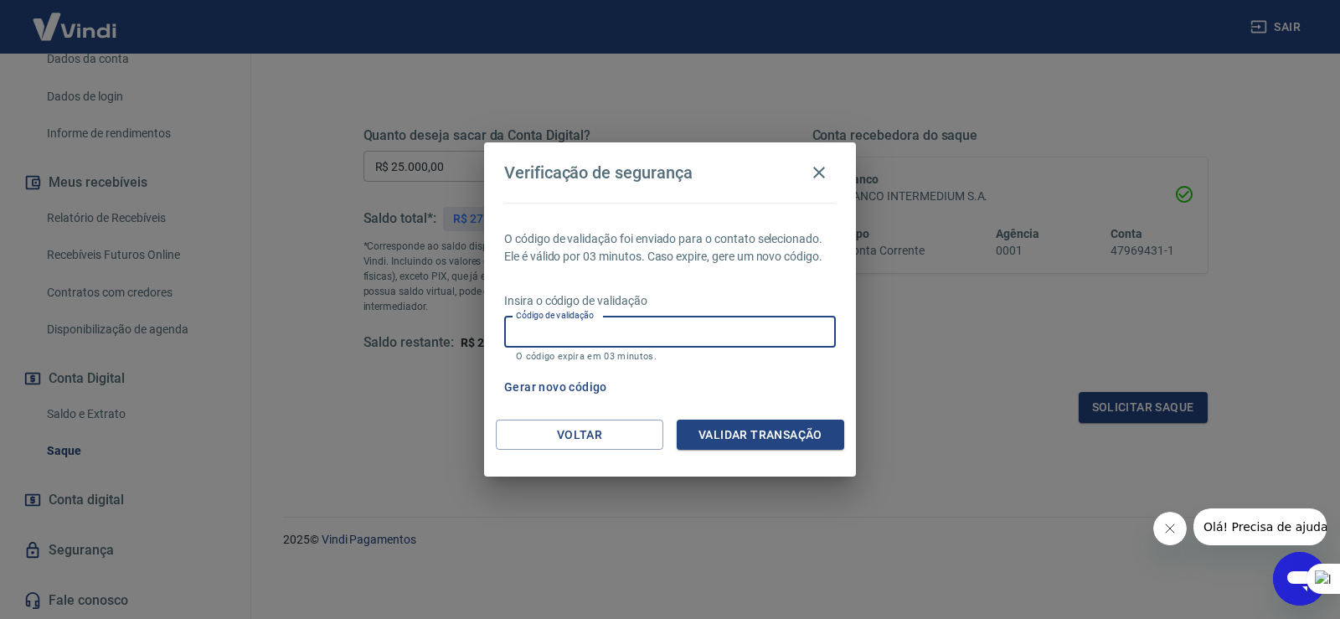
click at [648, 333] on input "Código de validação" at bounding box center [670, 332] width 332 height 31
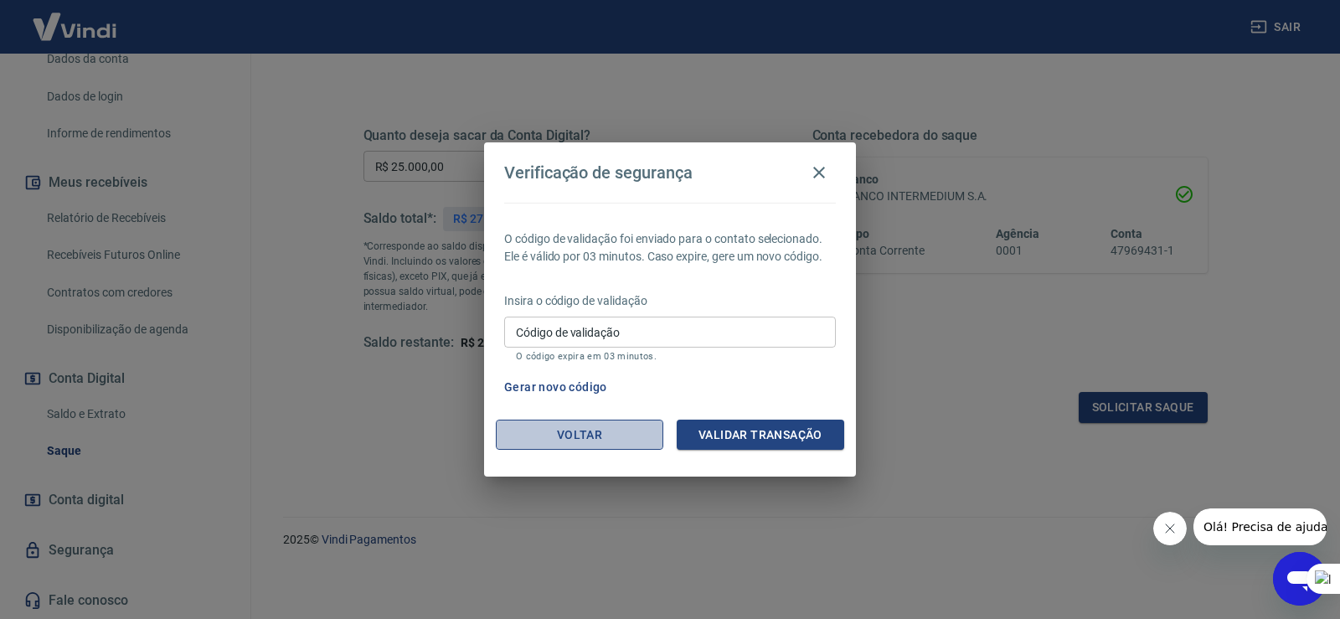
click at [547, 435] on button "Voltar" at bounding box center [580, 435] width 168 height 31
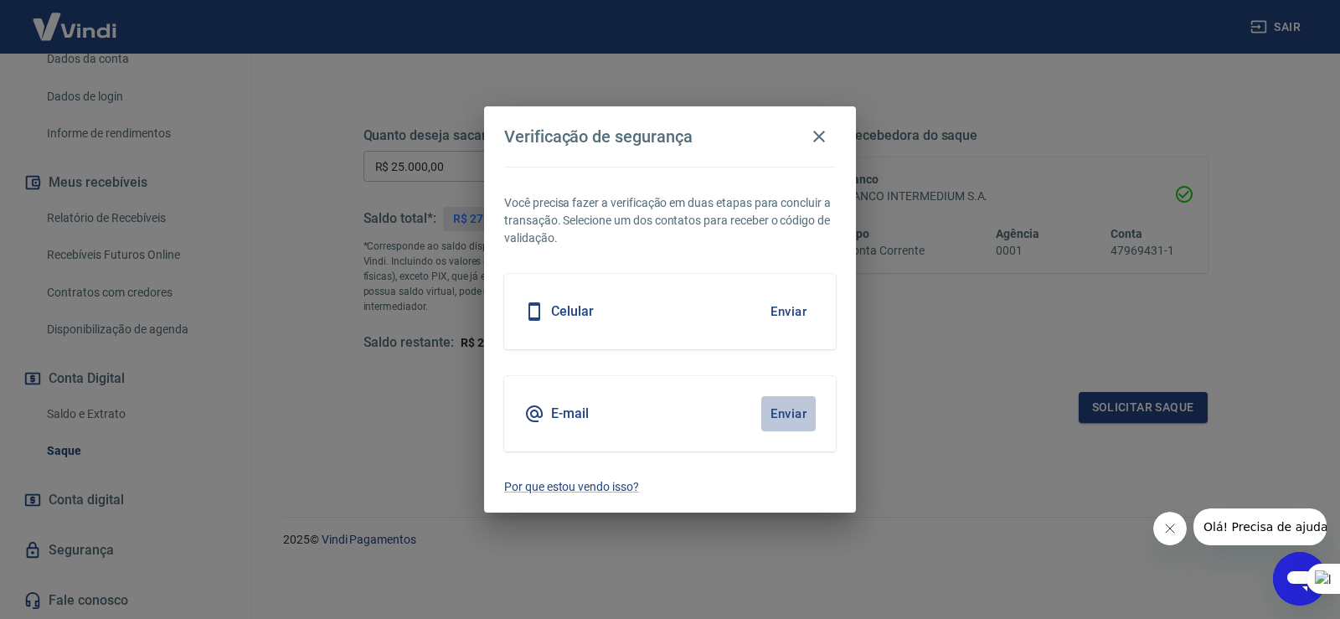
click at [797, 412] on button "Enviar" at bounding box center [788, 413] width 54 height 35
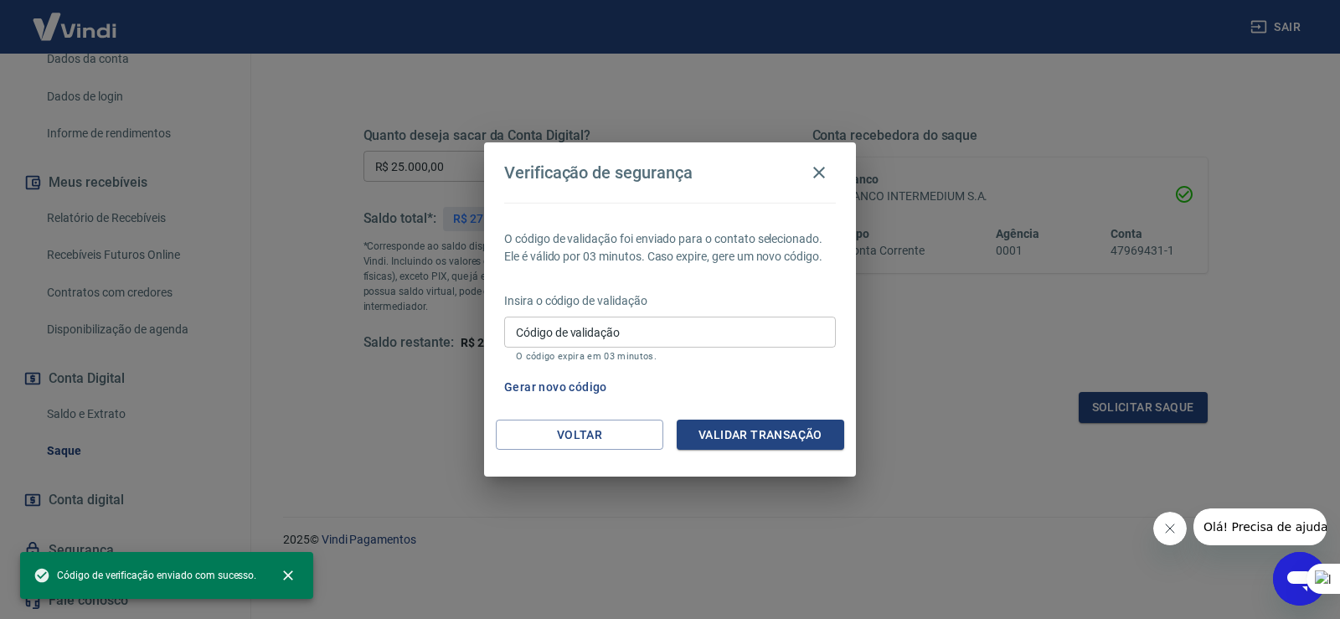
click at [683, 338] on input "Código de validação" at bounding box center [670, 332] width 332 height 31
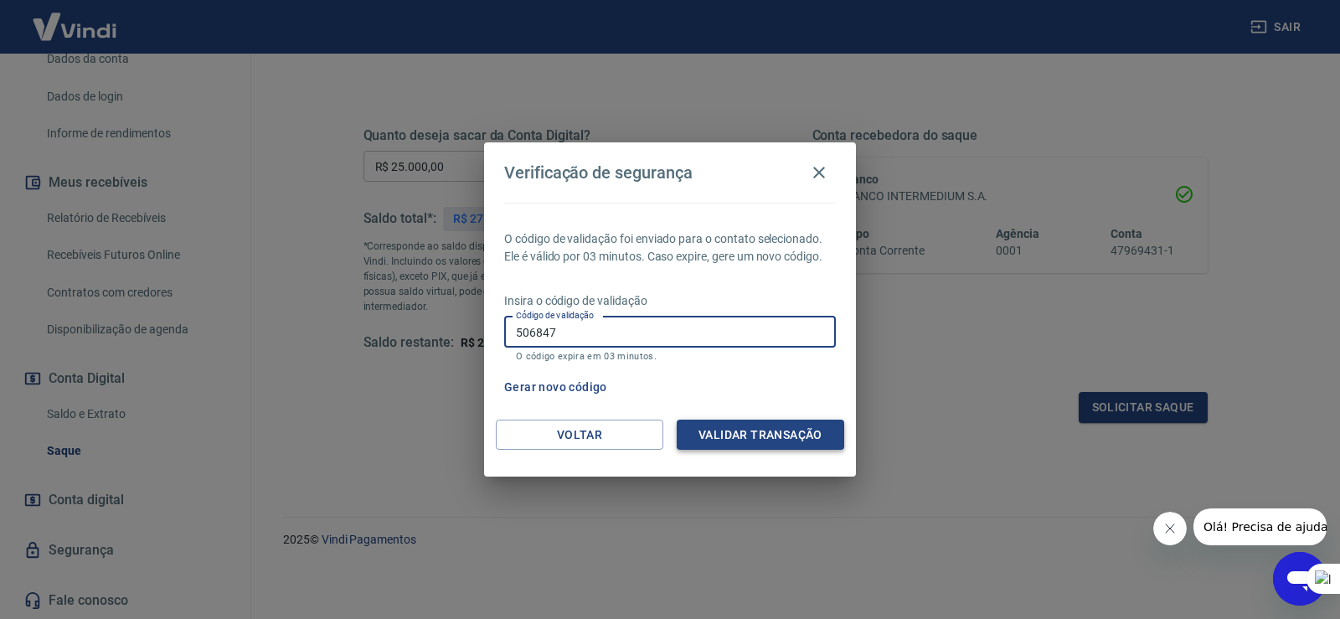
click at [761, 431] on button "Validar transação" at bounding box center [761, 435] width 168 height 31
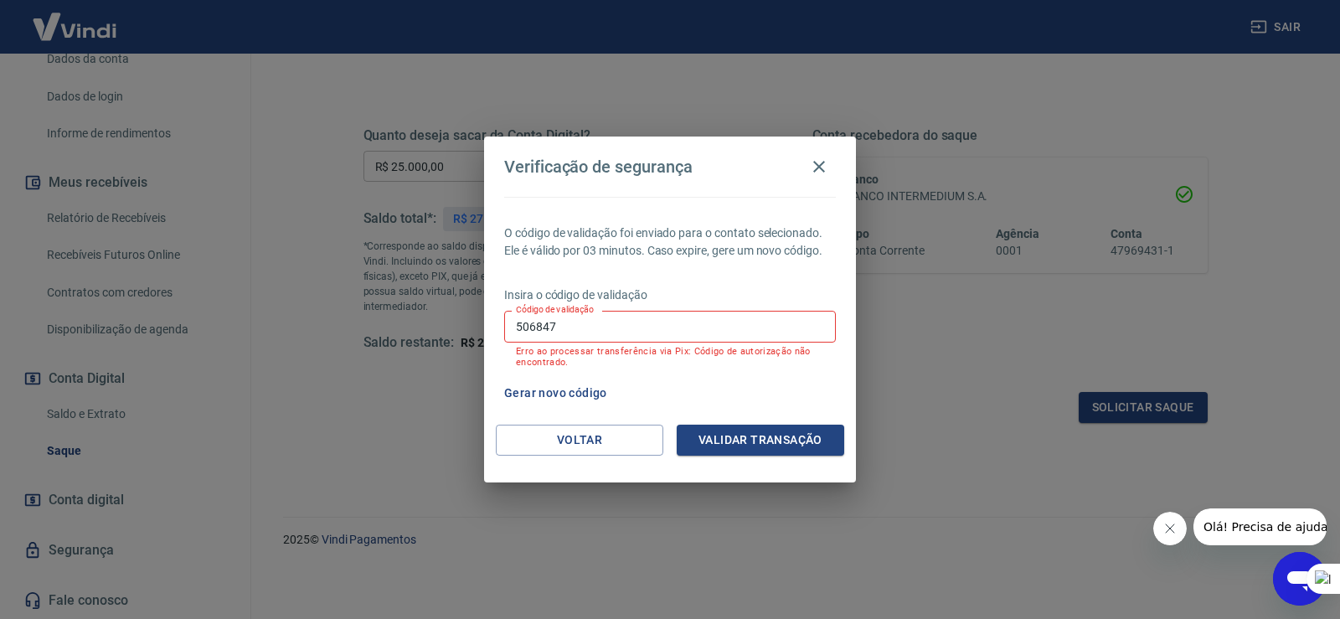
click at [0, 312] on div "Verificação de segurança O código de validação foi enviado para o contato selec…" at bounding box center [670, 309] width 1340 height 619
type input "201565"
click at [757, 422] on div "O código de validação foi enviado para o contato selecionado. Ele é válido por …" at bounding box center [670, 311] width 372 height 228
click at [763, 439] on button "Validar transação" at bounding box center [761, 440] width 168 height 31
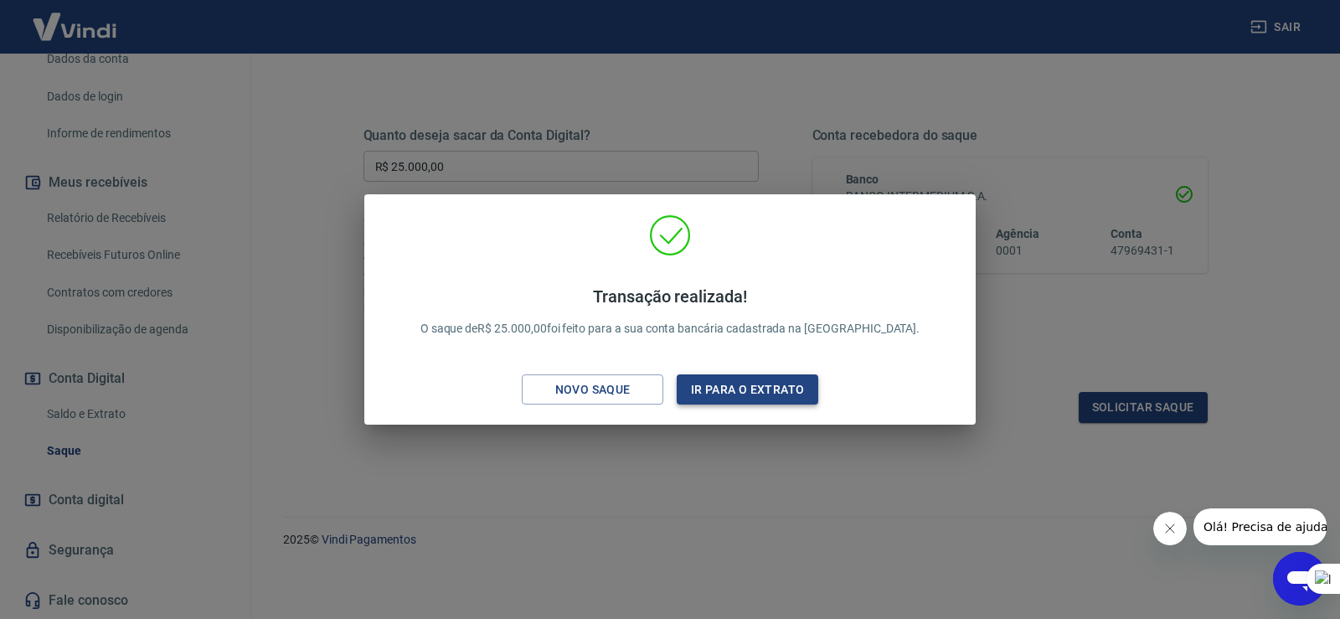
click at [761, 388] on button "Ir para o extrato" at bounding box center [748, 389] width 142 height 31
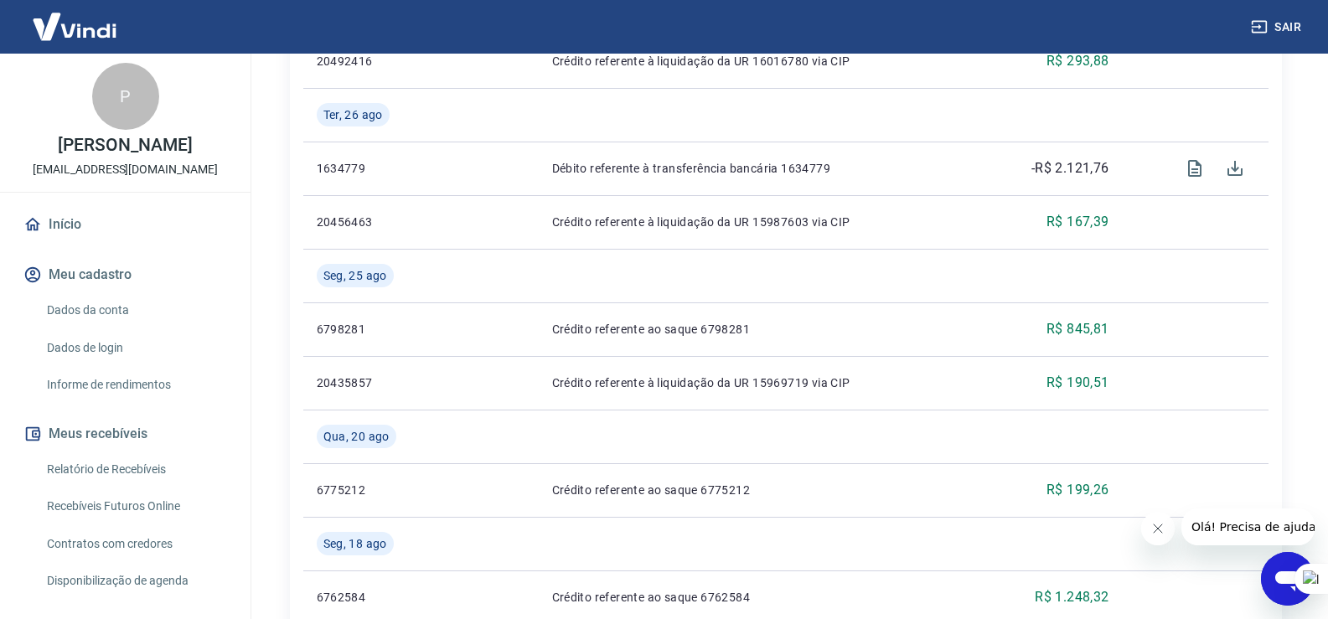
scroll to position [921, 0]
